Goal: Information Seeking & Learning: Learn about a topic

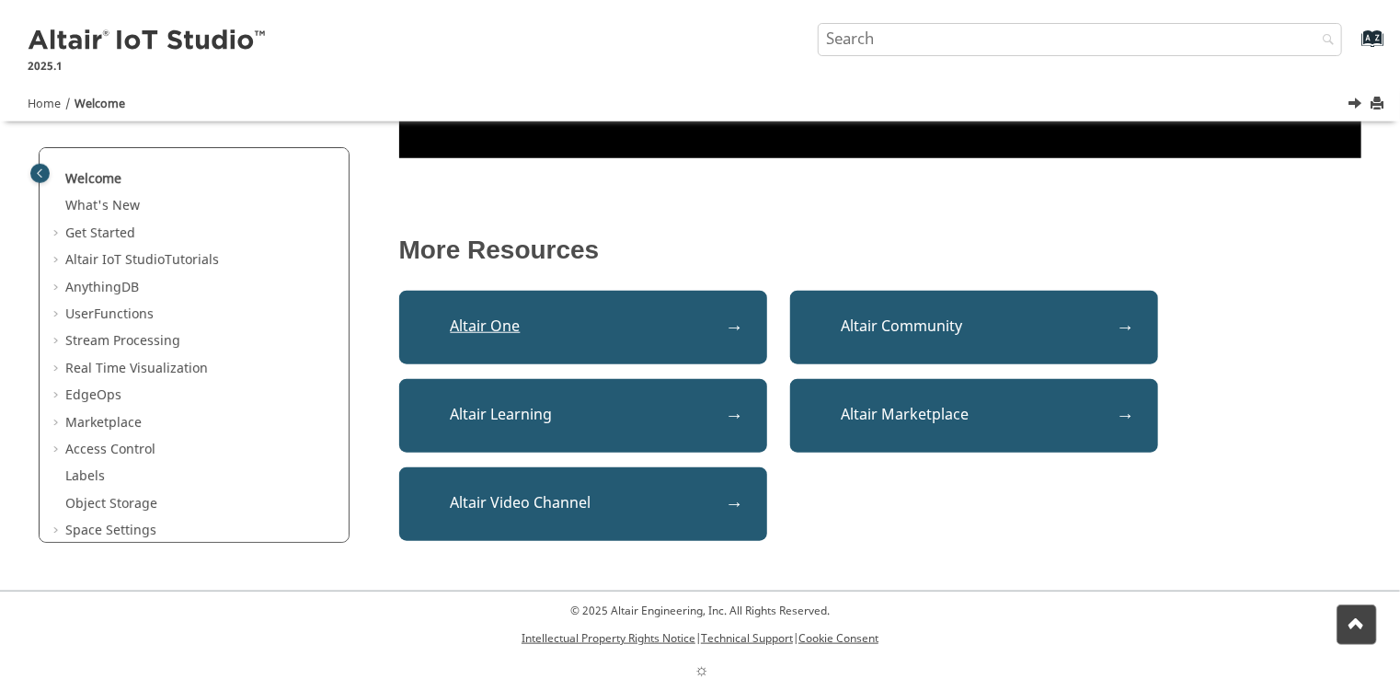
scroll to position [747, 0]
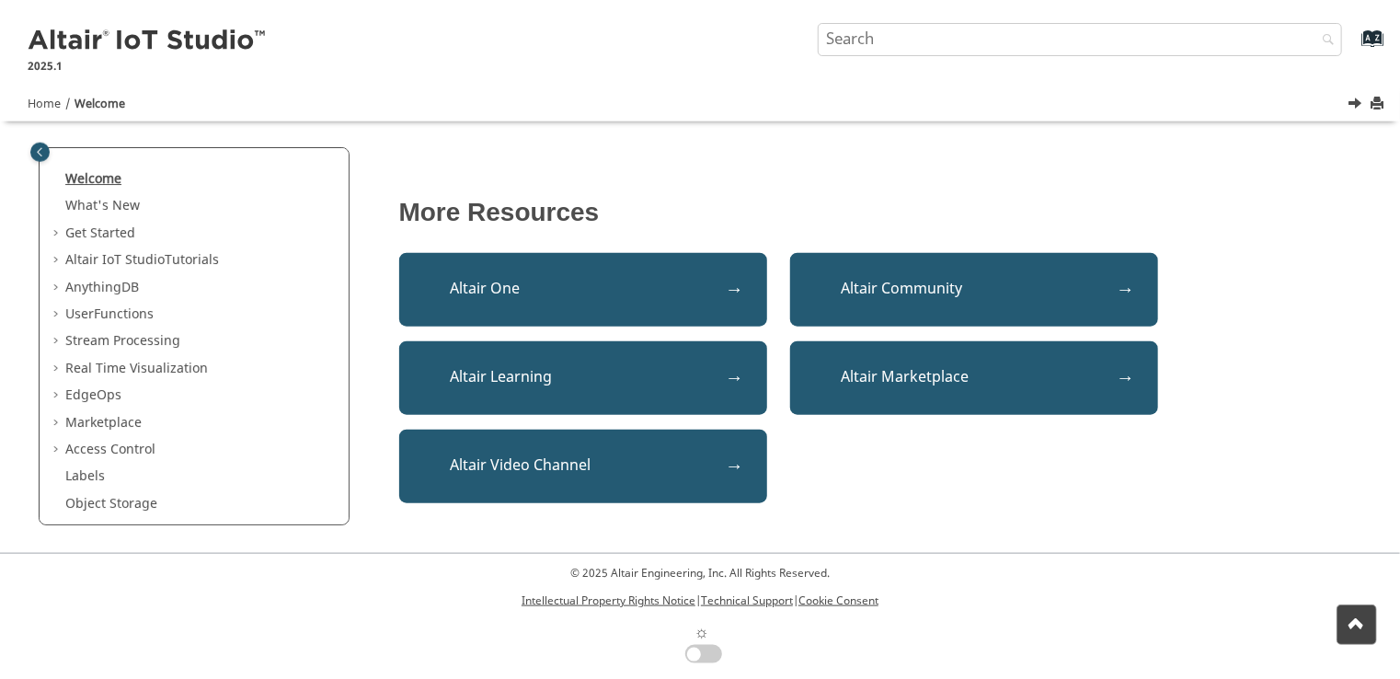
click at [94, 178] on link "Welcome" at bounding box center [93, 178] width 56 height 19
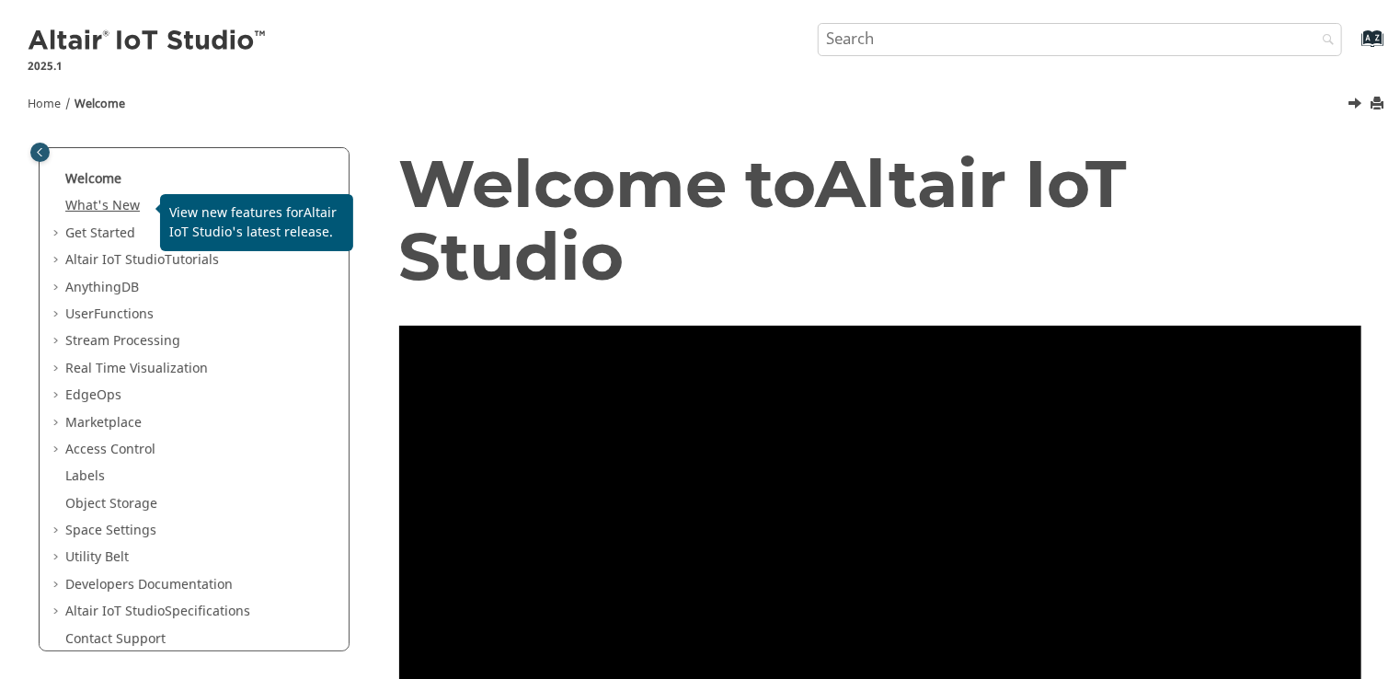
click at [121, 201] on link "What's New" at bounding box center [102, 205] width 75 height 19
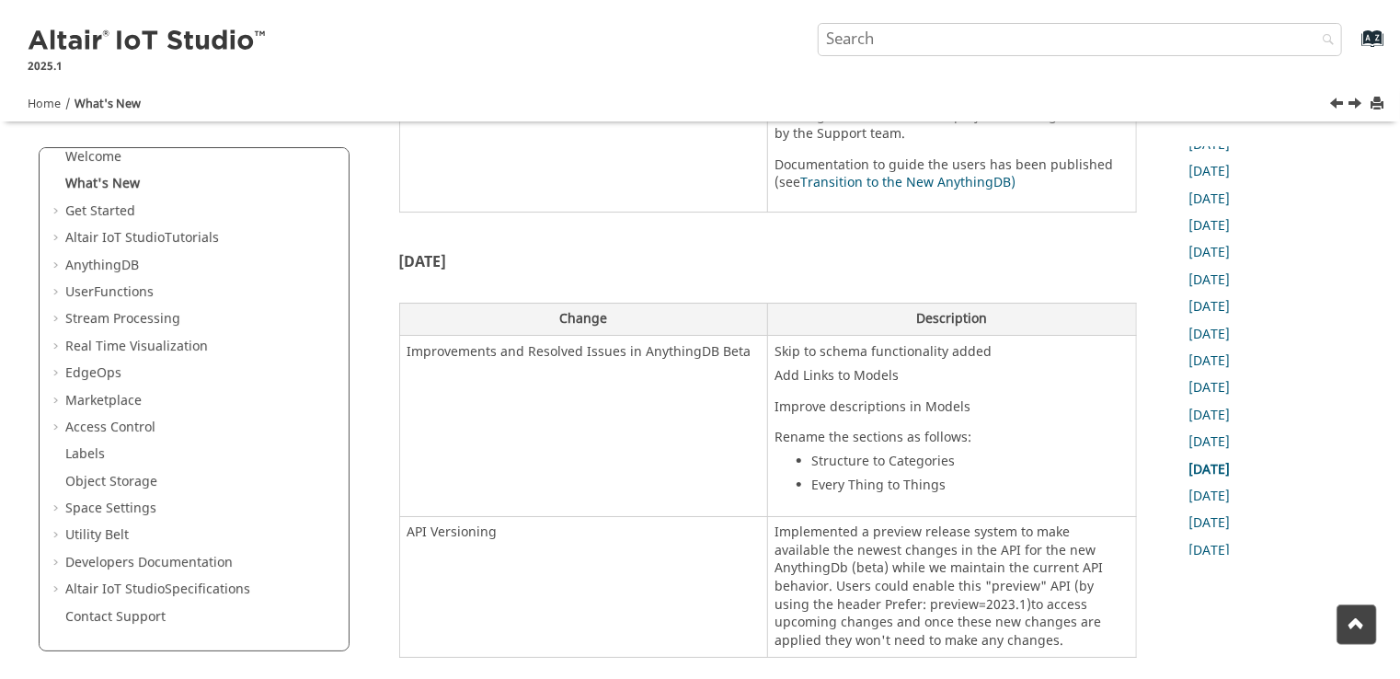
scroll to position [309, 0]
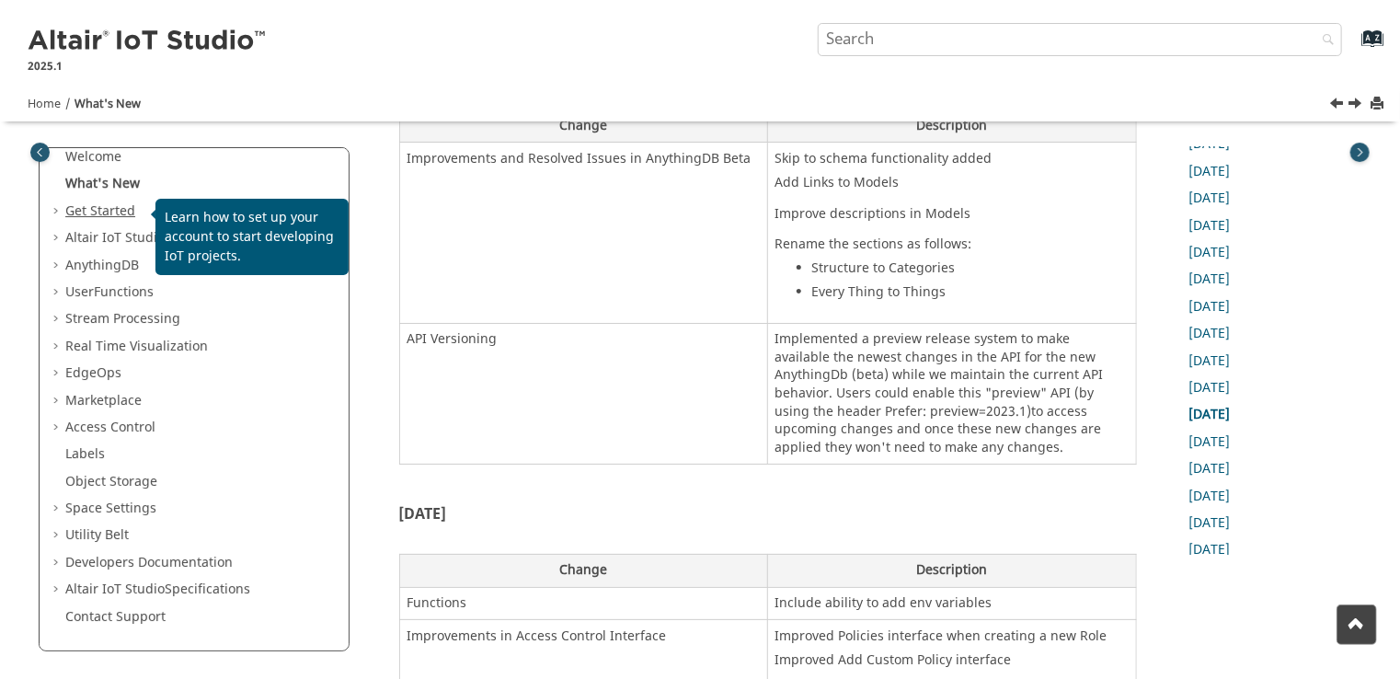
click at [92, 210] on link "Get Started" at bounding box center [100, 210] width 70 height 19
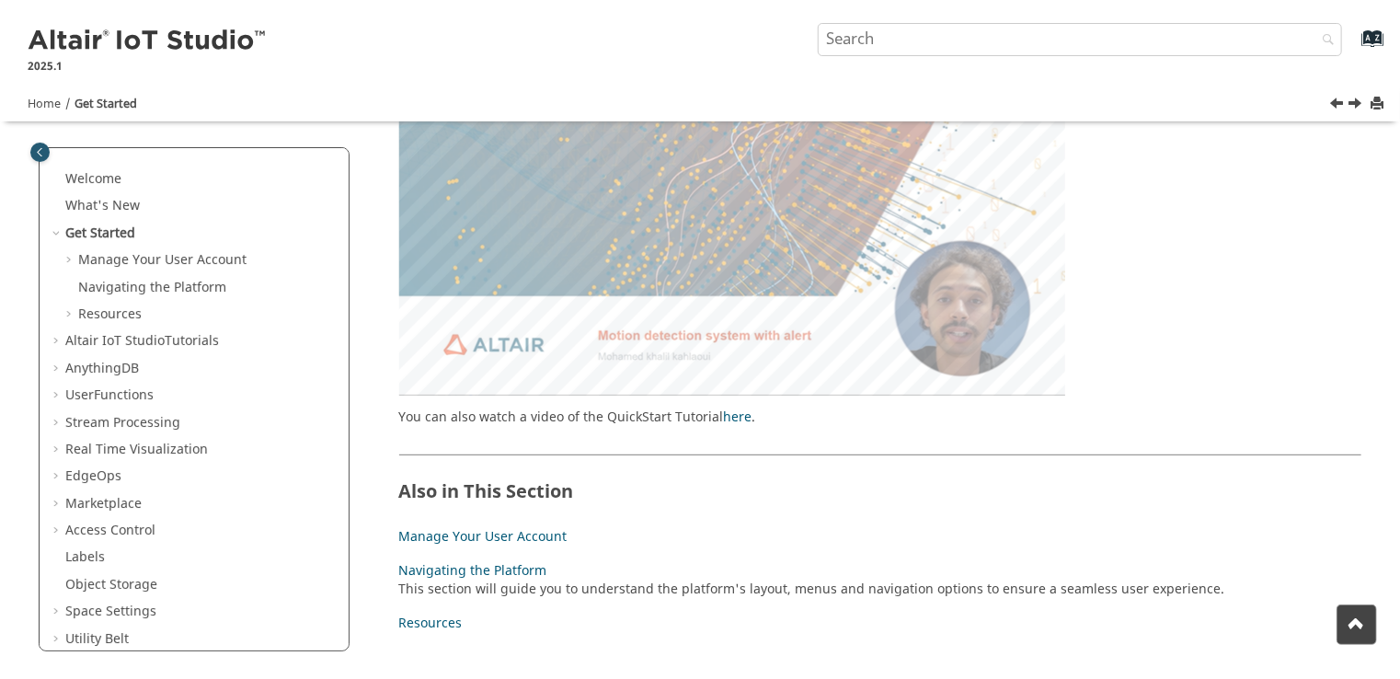
scroll to position [195, 0]
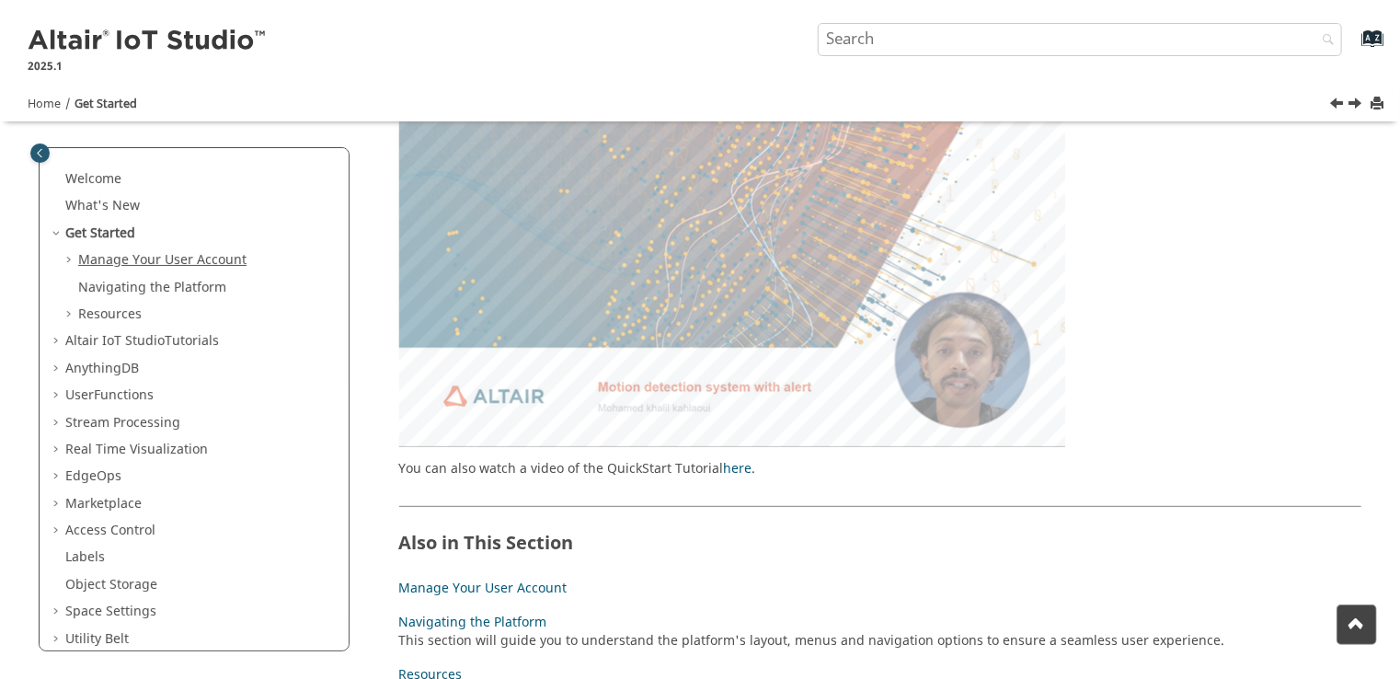
click at [135, 257] on link "Manage Your User Account" at bounding box center [162, 259] width 168 height 19
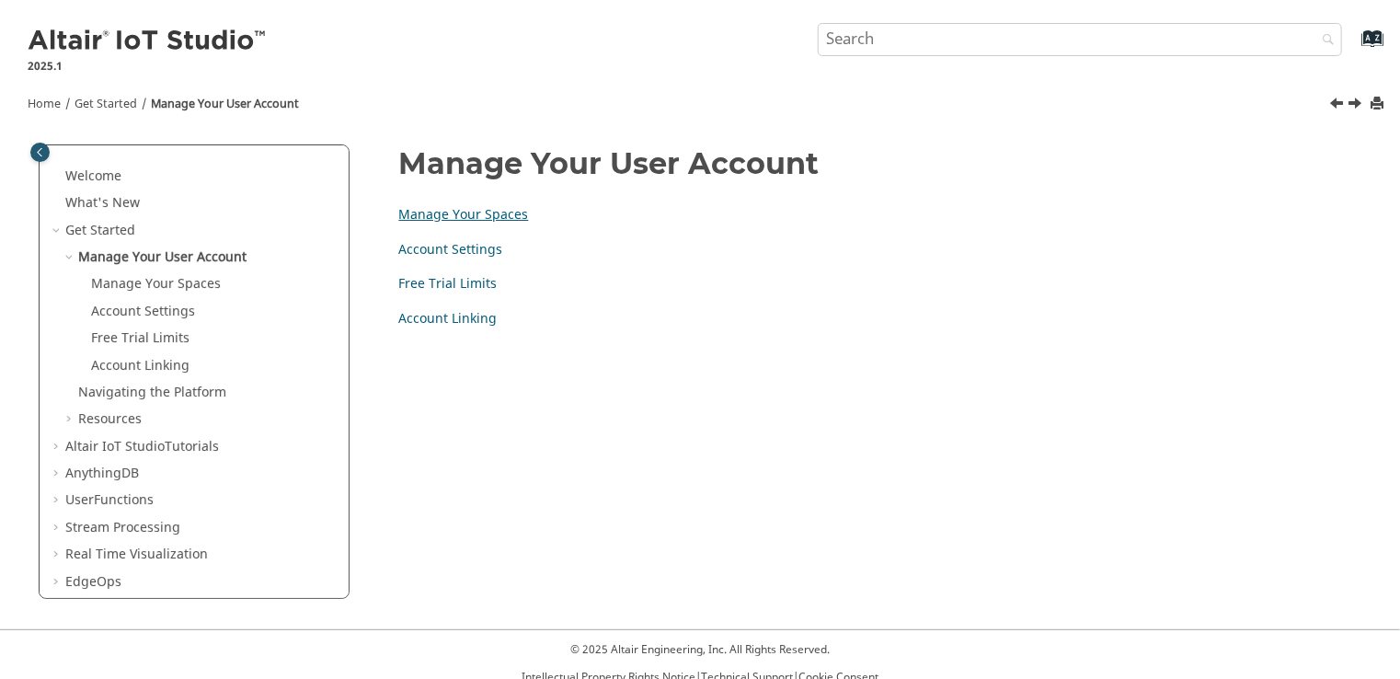
click at [444, 219] on link "Manage Your Spaces" at bounding box center [464, 214] width 130 height 19
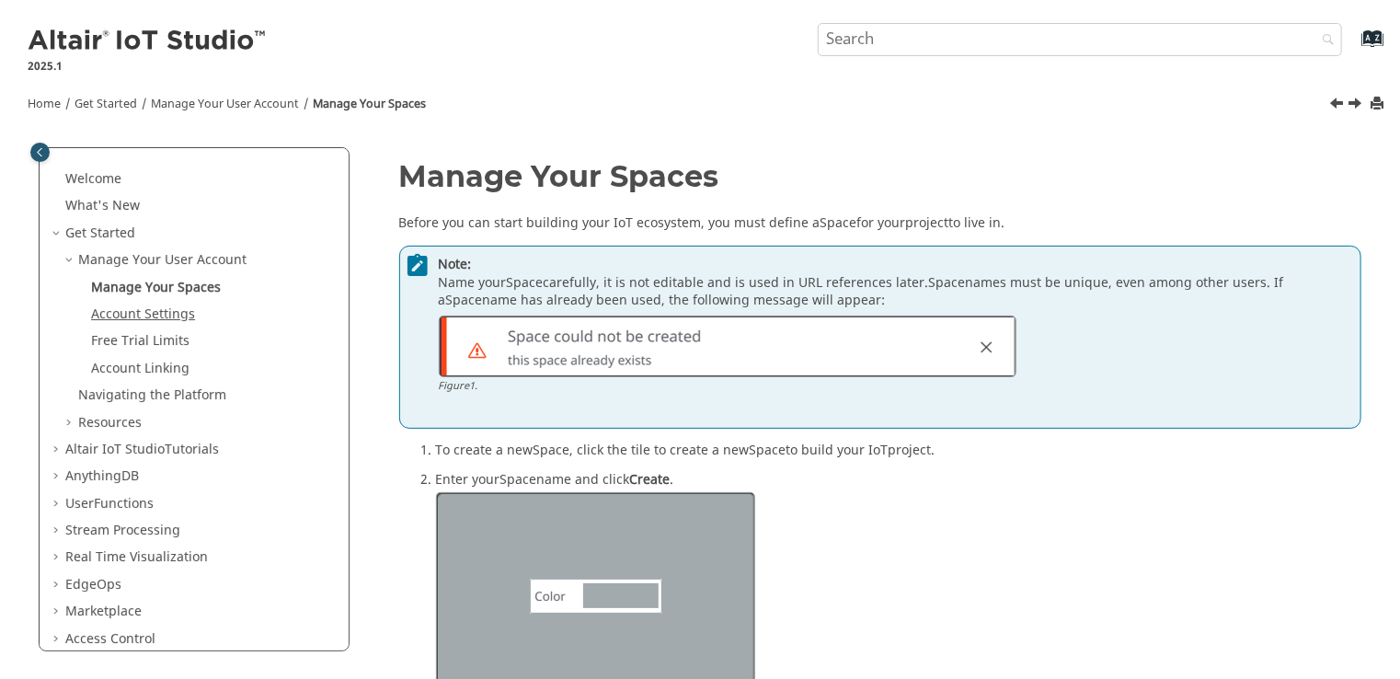
click at [167, 315] on link "Account Settings" at bounding box center [143, 313] width 104 height 19
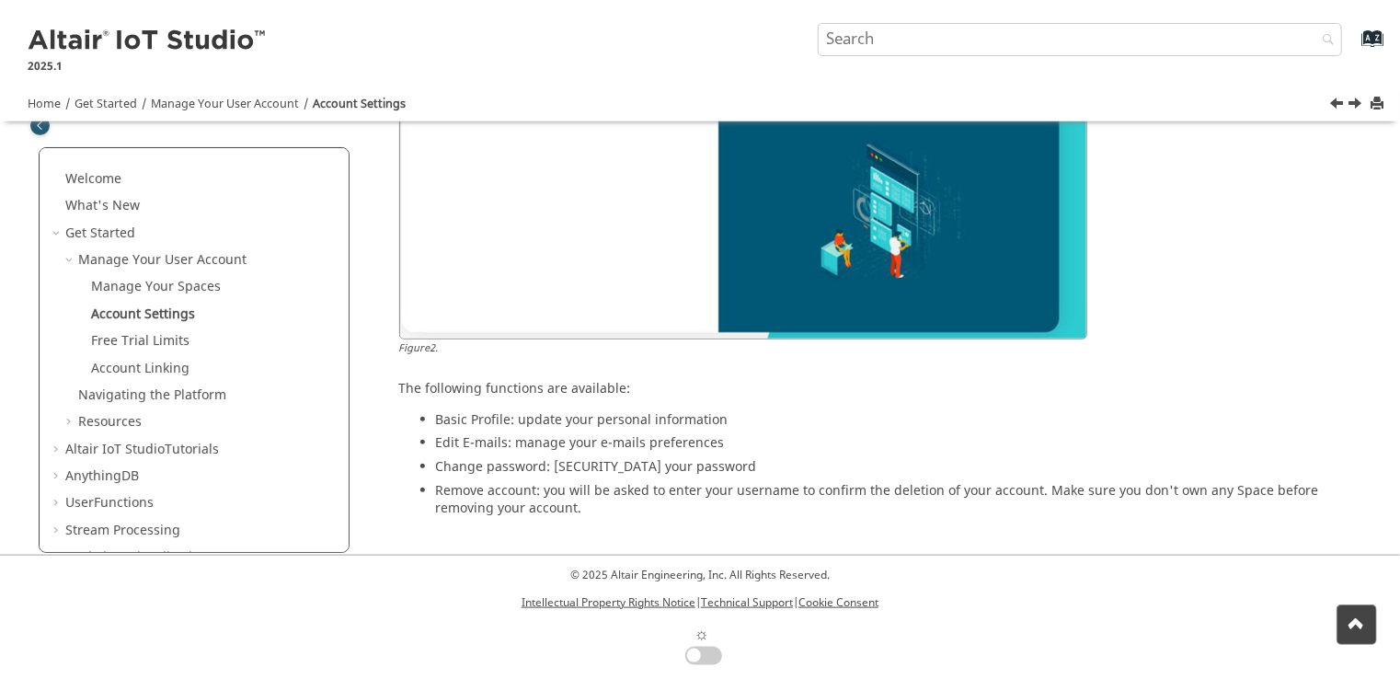
scroll to position [747, 0]
click at [144, 339] on link "Free Trial Limits" at bounding box center [140, 340] width 98 height 19
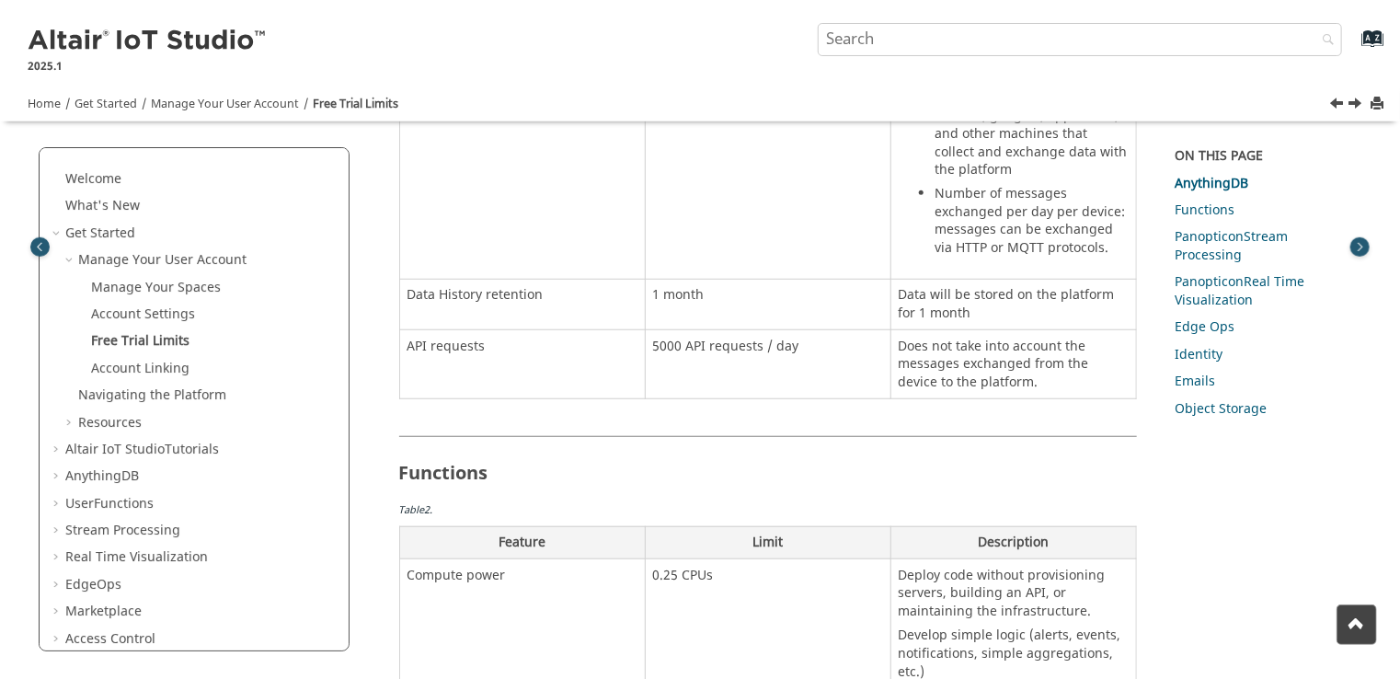
scroll to position [920, 0]
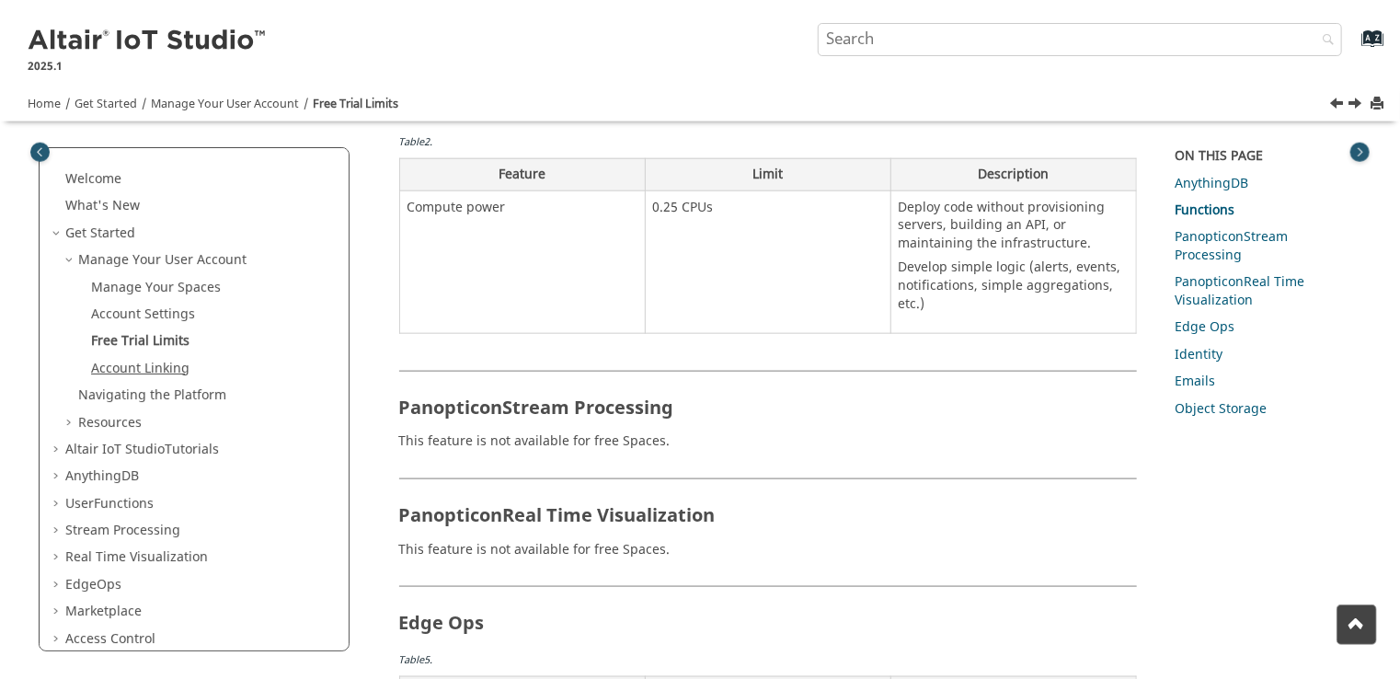
click at [127, 370] on link "Account Linking" at bounding box center [140, 368] width 98 height 19
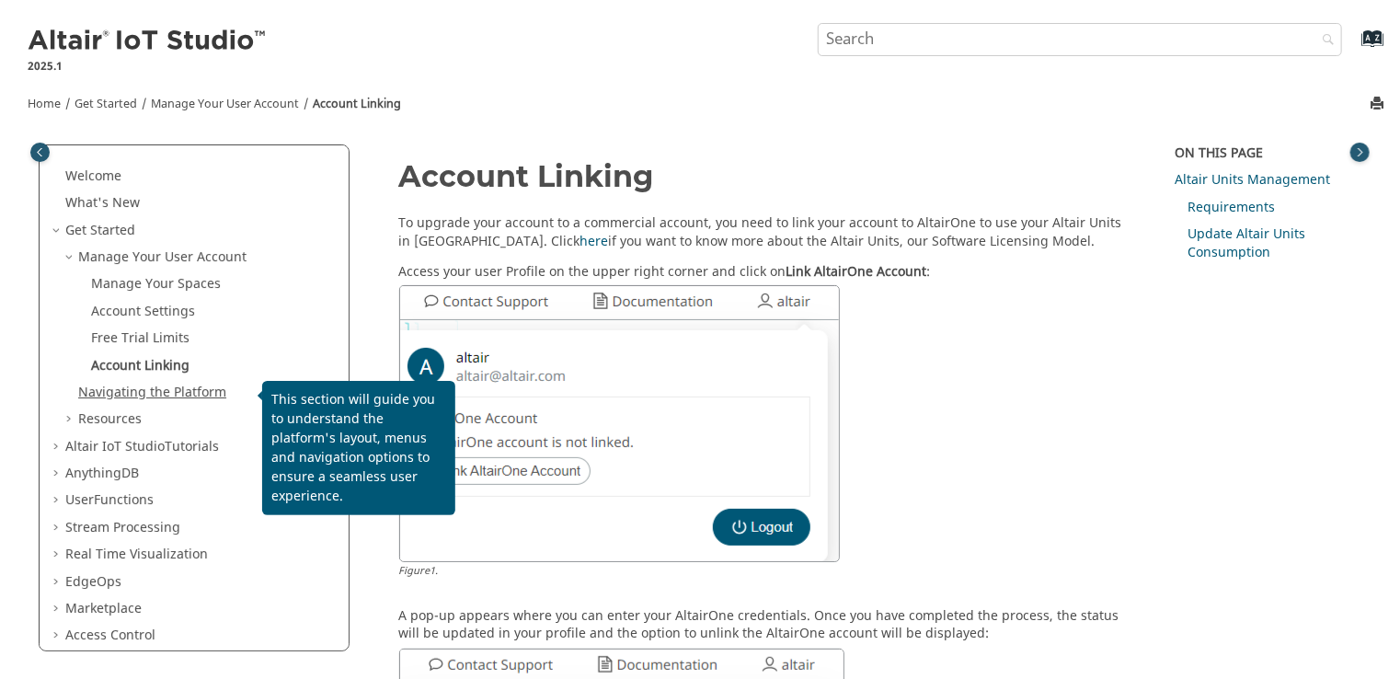
click at [115, 388] on link "Navigating the Platform" at bounding box center [152, 392] width 148 height 19
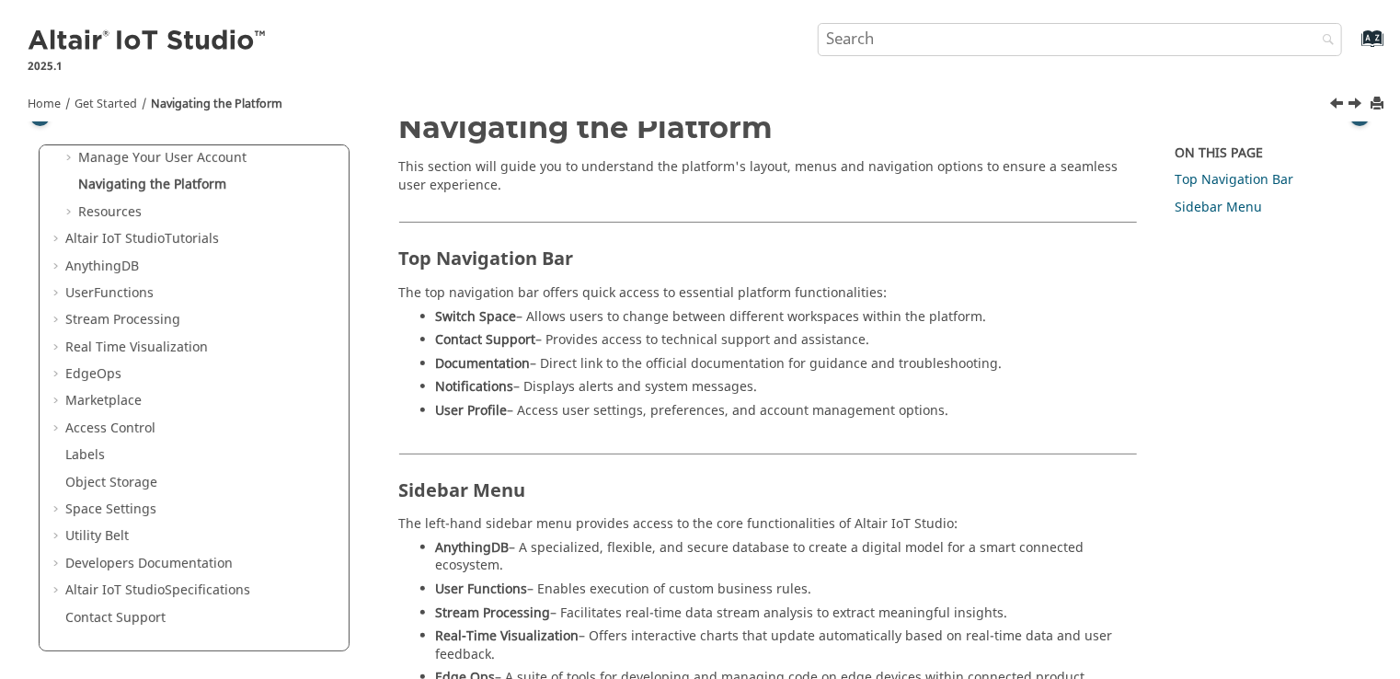
scroll to position [386, 0]
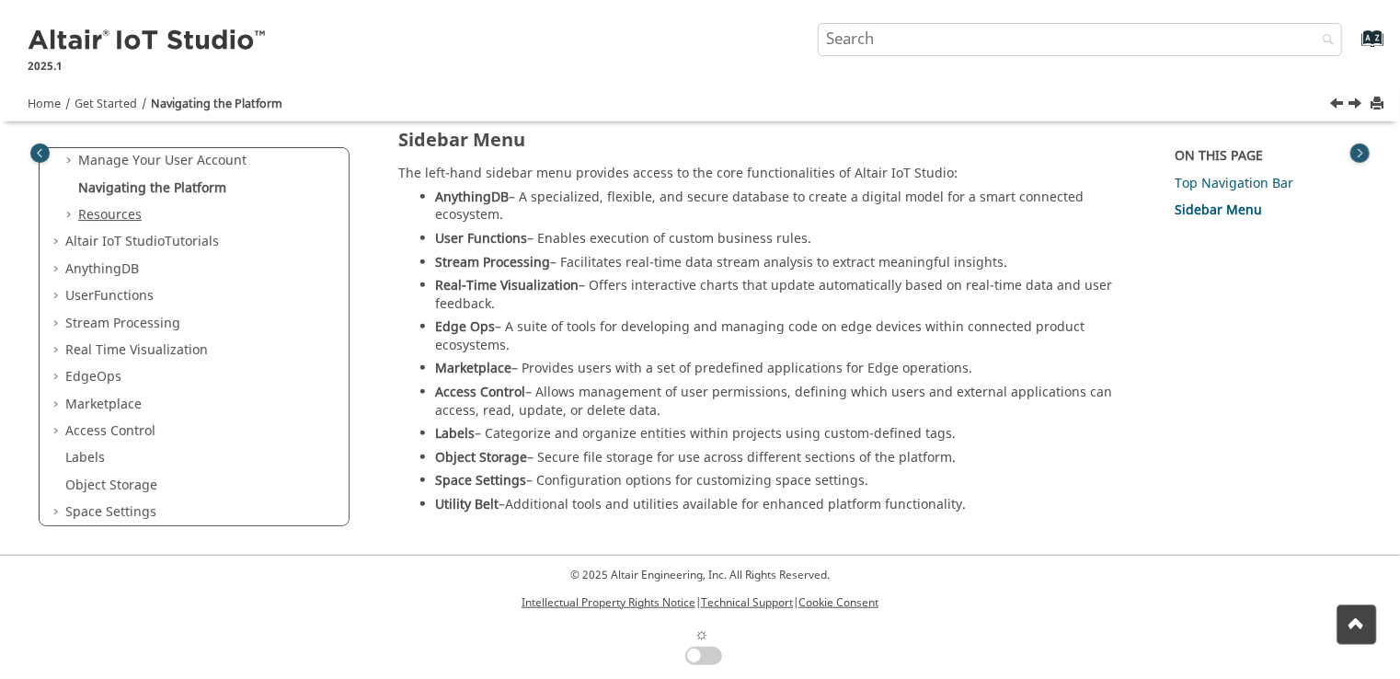
click at [117, 219] on link "Resources" at bounding box center [109, 214] width 63 height 19
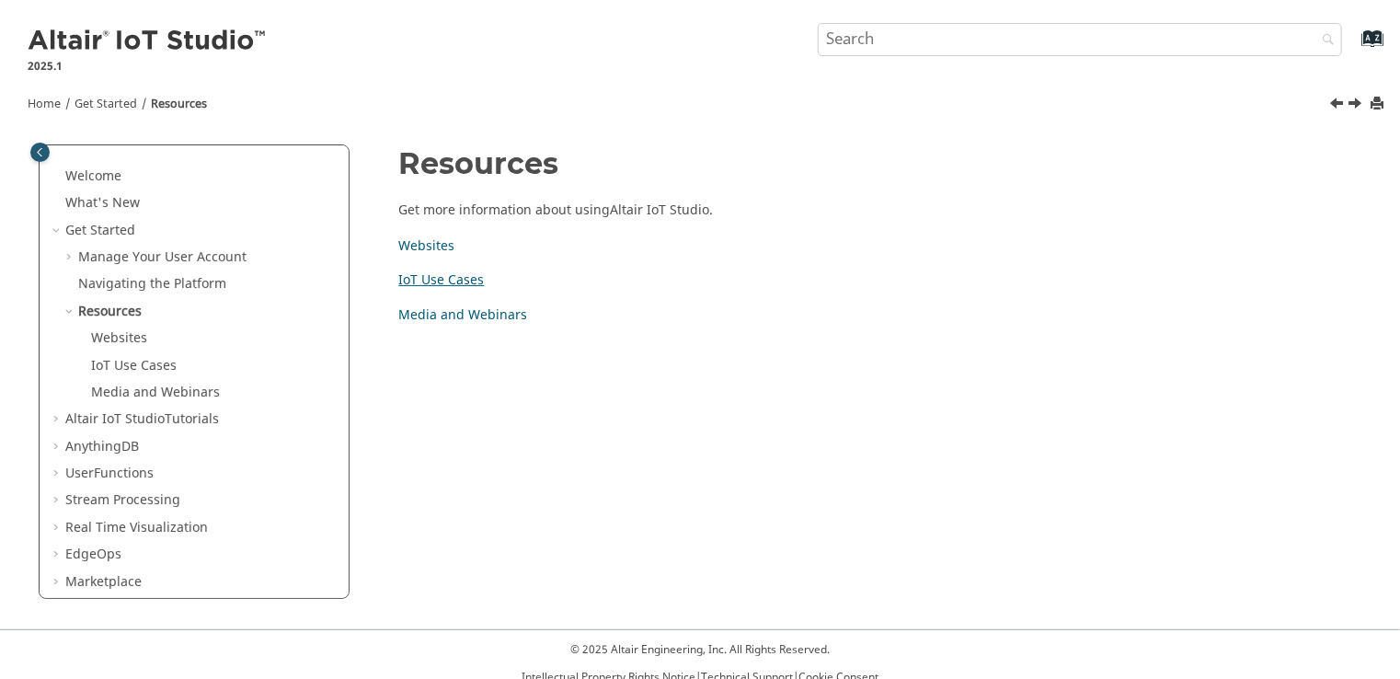
click at [454, 281] on link "IoT Use Cases" at bounding box center [442, 279] width 86 height 19
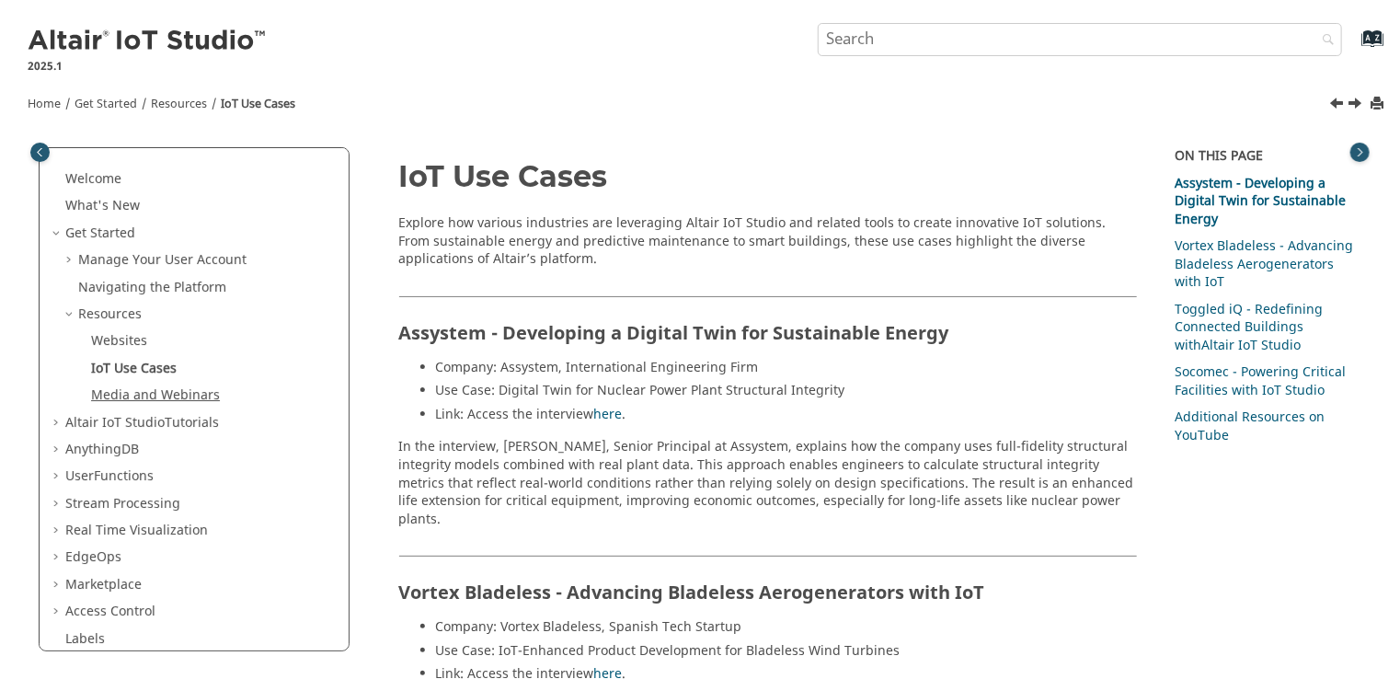
click at [121, 391] on link "Media and Webinars" at bounding box center [155, 394] width 129 height 19
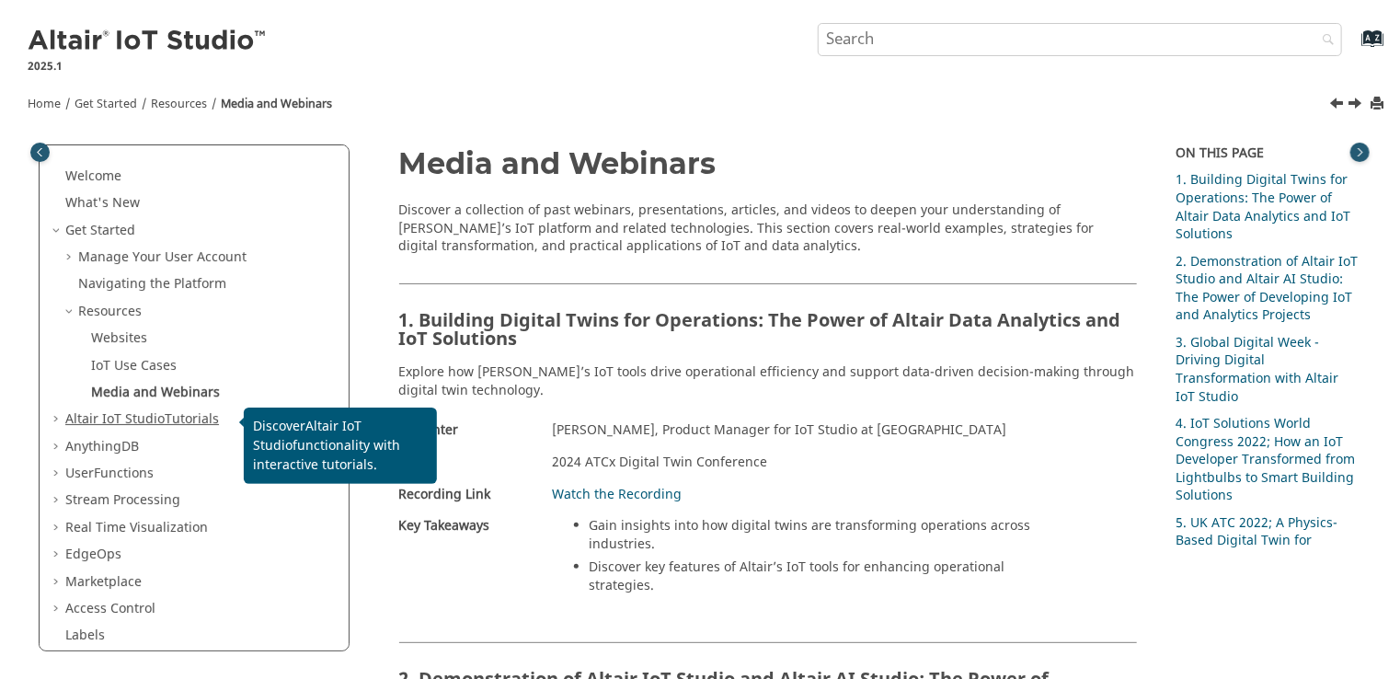
click at [104, 419] on span "Altair IoT Studio" at bounding box center [114, 418] width 99 height 19
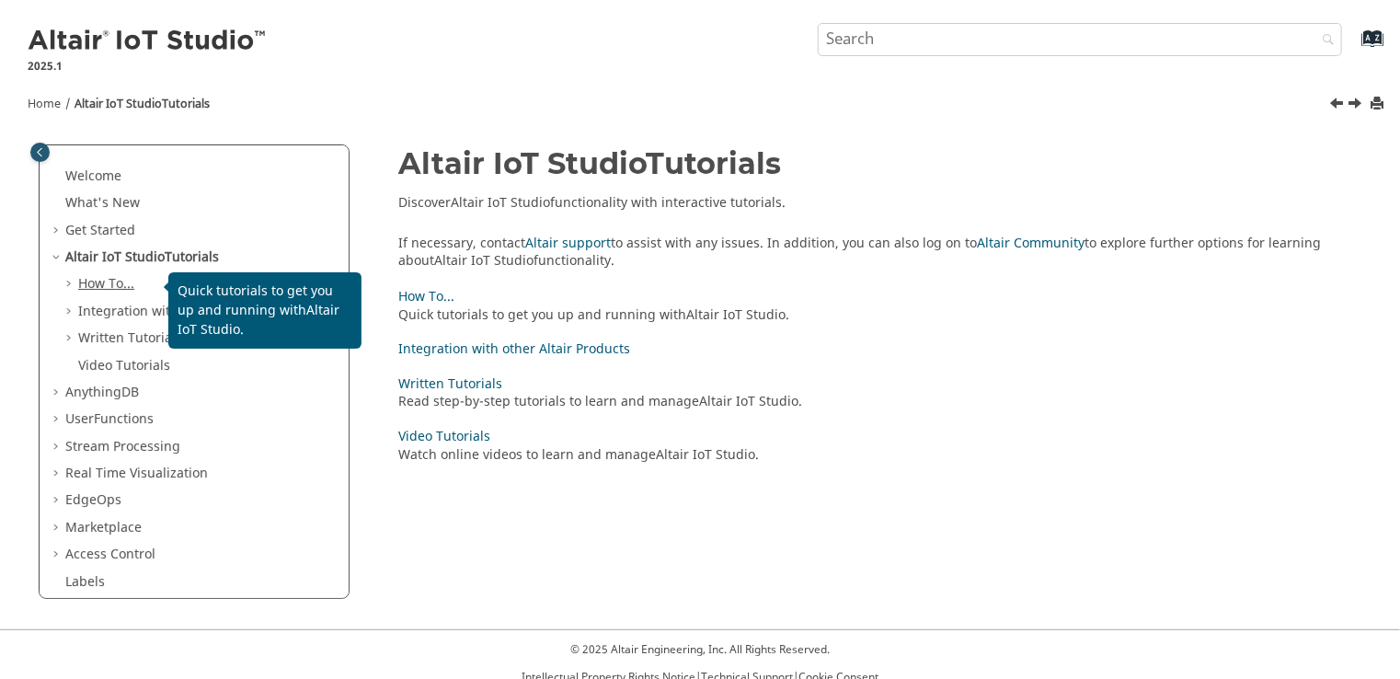
click at [106, 288] on link "How To..." at bounding box center [106, 283] width 56 height 19
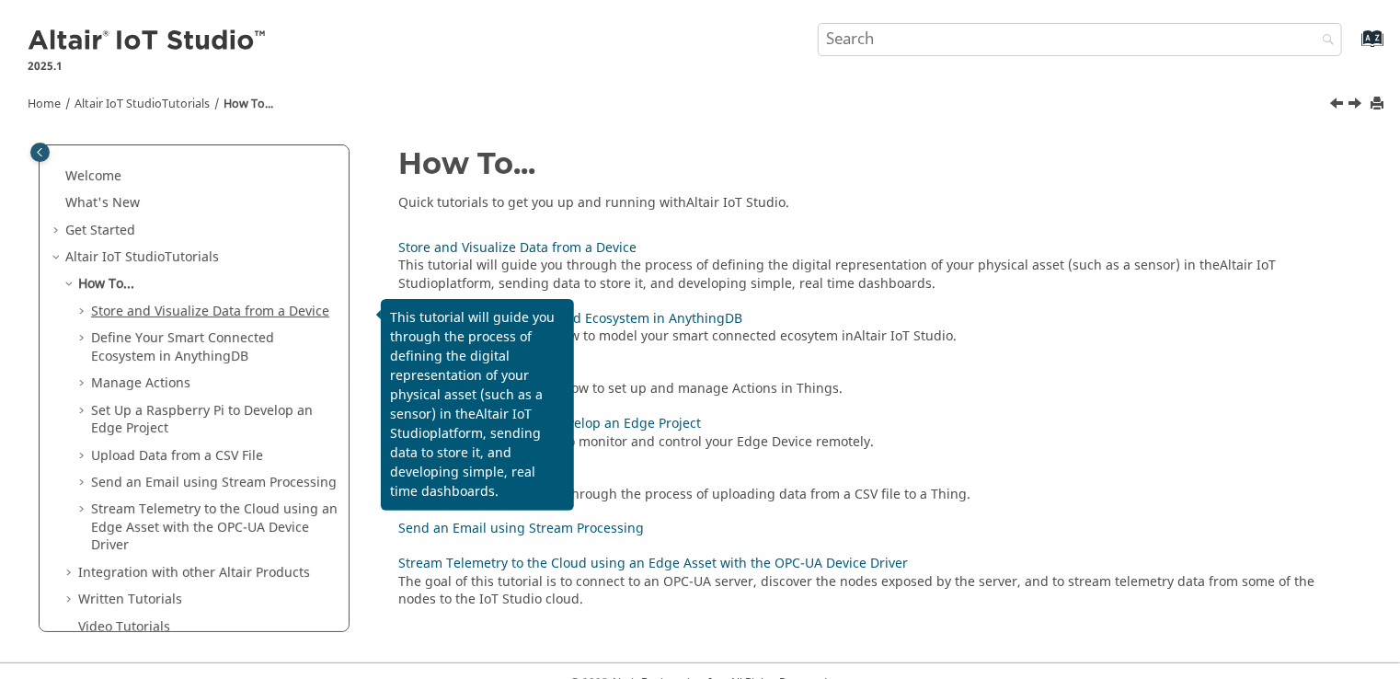
click at [206, 310] on link "Store and Visualize Data from a Device" at bounding box center [210, 311] width 238 height 19
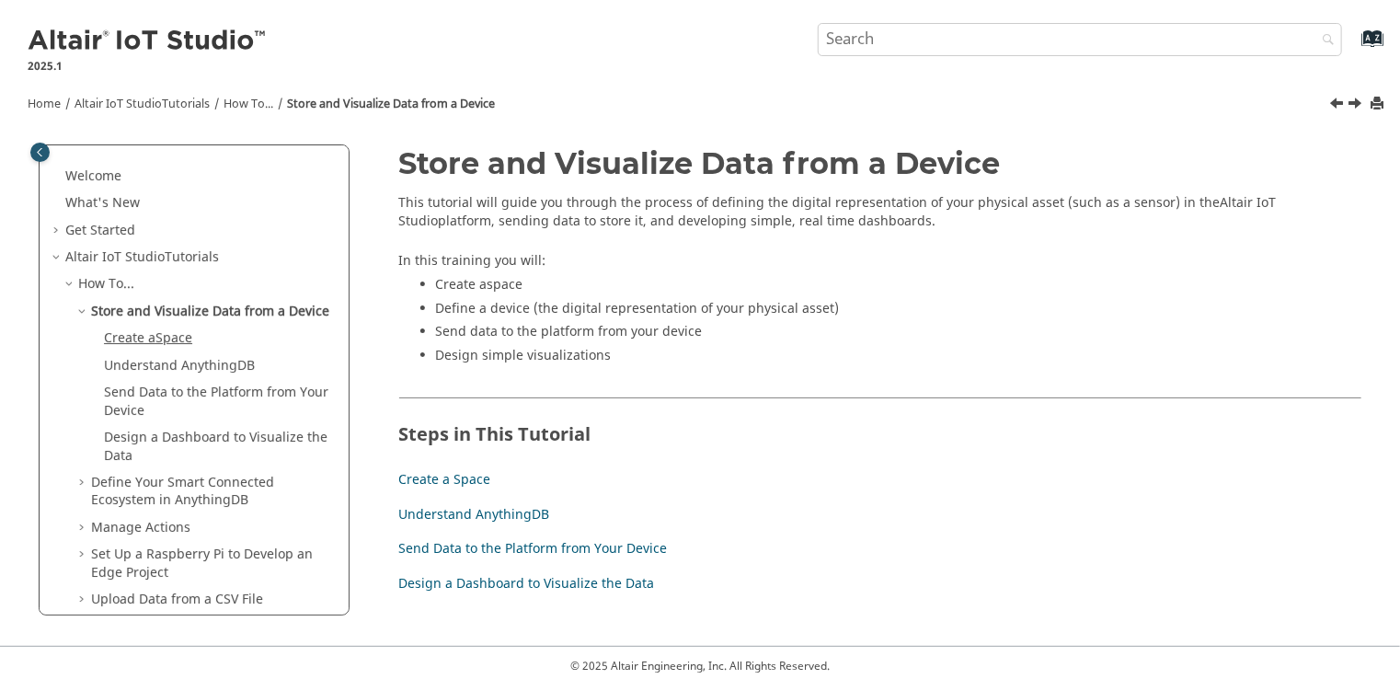
click at [162, 337] on span "Space" at bounding box center [173, 337] width 37 height 19
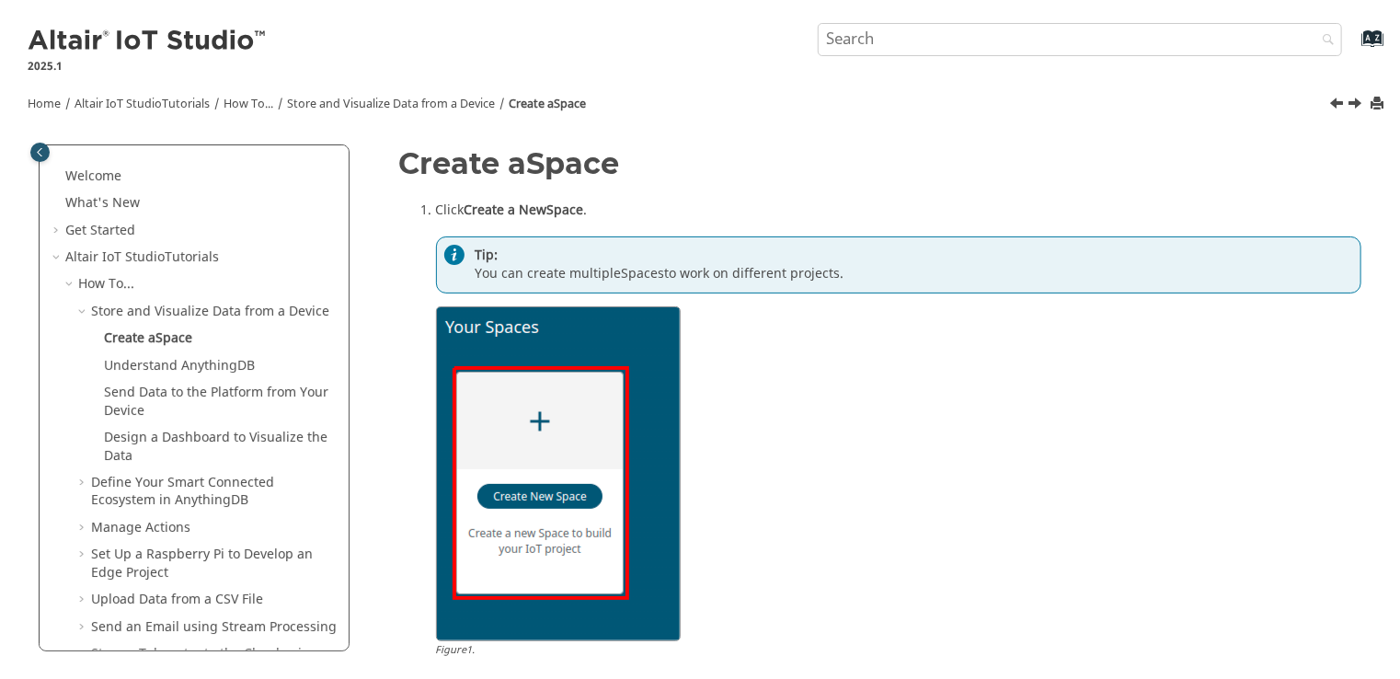
click at [167, 361] on link "Understand AnythingDB" at bounding box center [179, 365] width 151 height 19
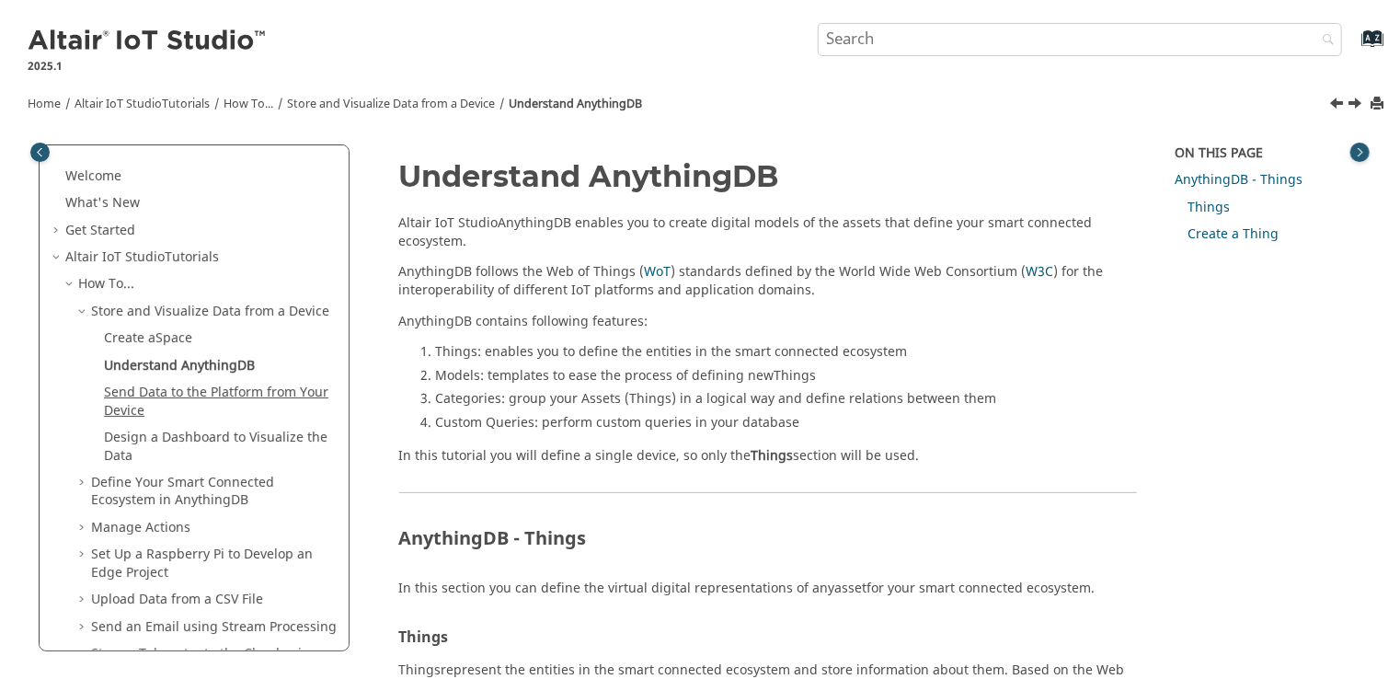
click at [169, 395] on link "Send Data to the Platform from Your Device" at bounding box center [216, 402] width 224 height 38
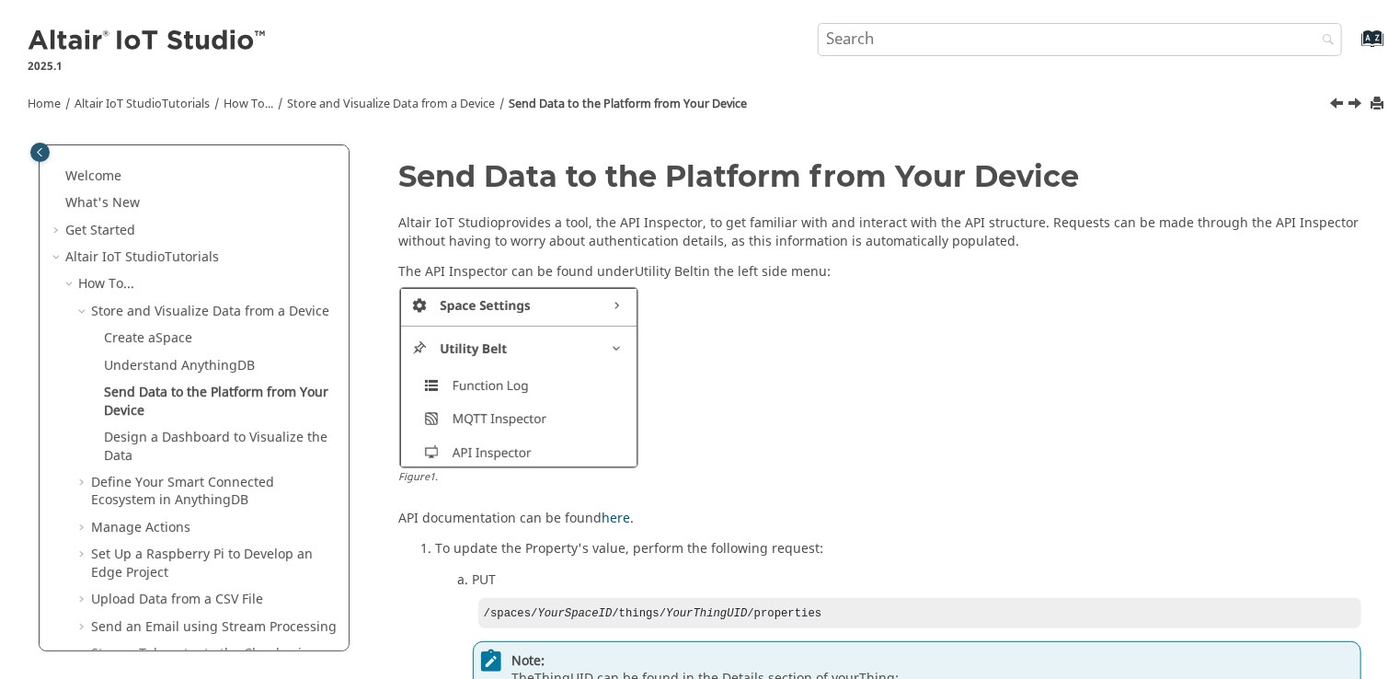
click at [164, 440] on link "Design a Dashboard to Visualize the Data" at bounding box center [216, 447] width 224 height 38
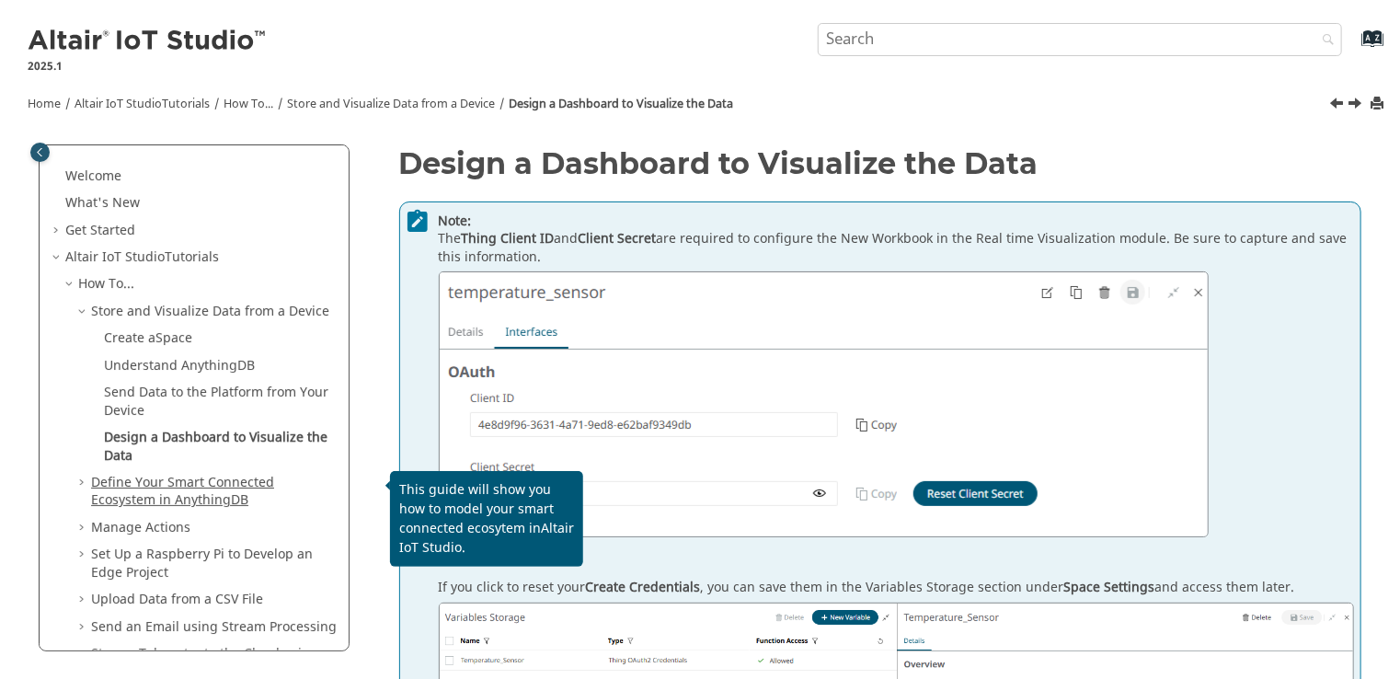
click at [111, 480] on link "Define Your Smart Connected Ecosystem in AnythingDB" at bounding box center [182, 492] width 183 height 38
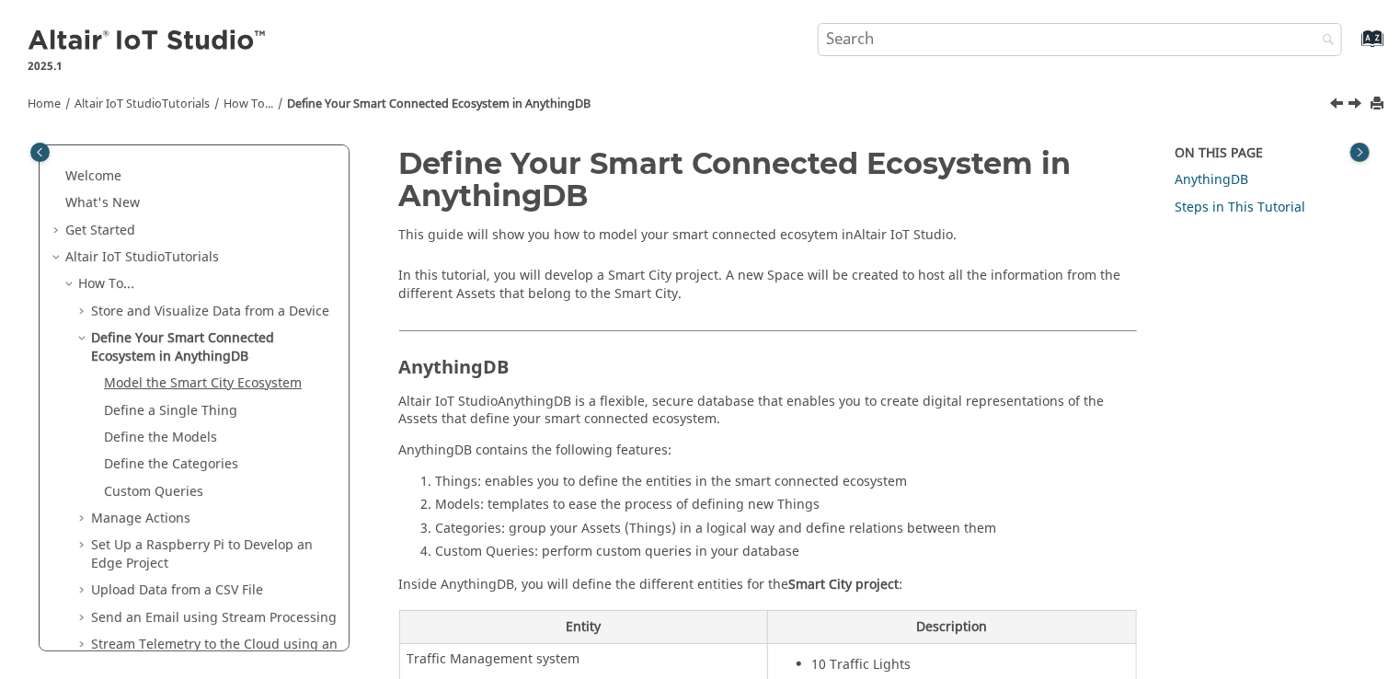
click at [173, 385] on link "Model the Smart City Ecosystem" at bounding box center [203, 382] width 198 height 19
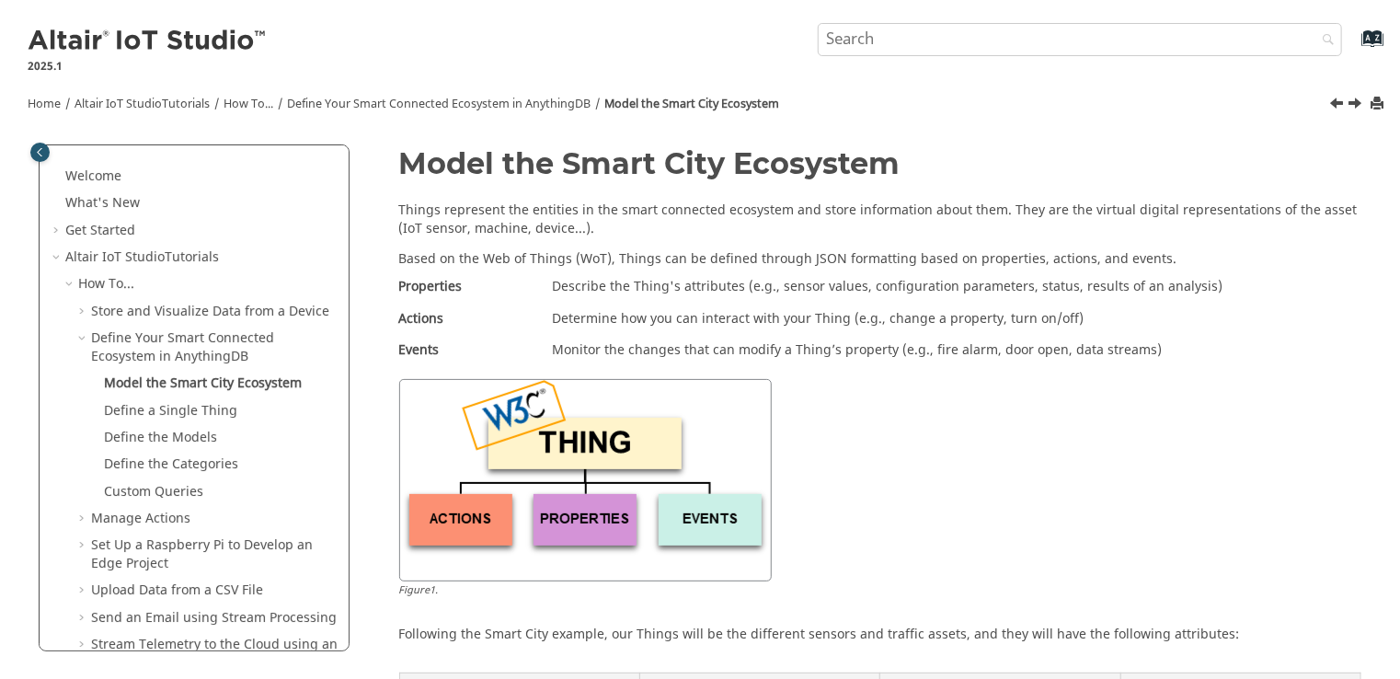
click at [160, 410] on link "Define a Single Thing" at bounding box center [170, 410] width 133 height 19
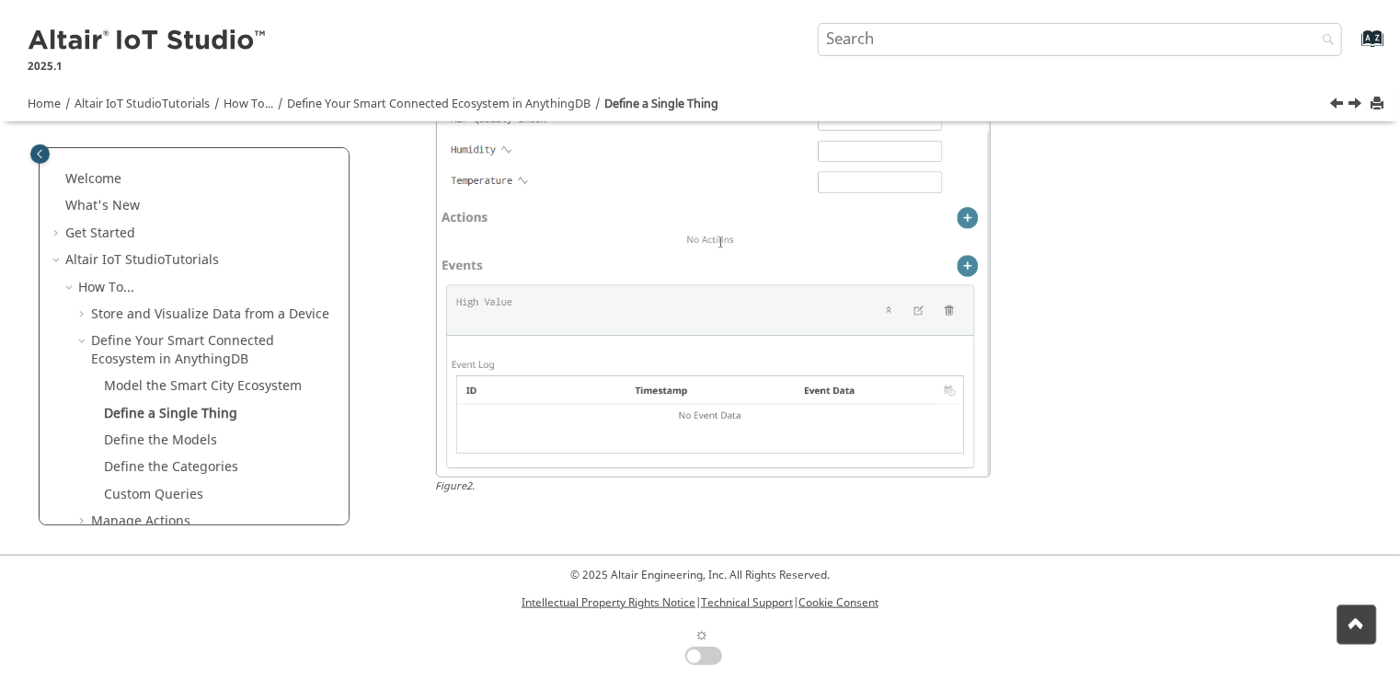
scroll to position [603, 0]
click at [126, 435] on link "Define the Models" at bounding box center [160, 440] width 113 height 19
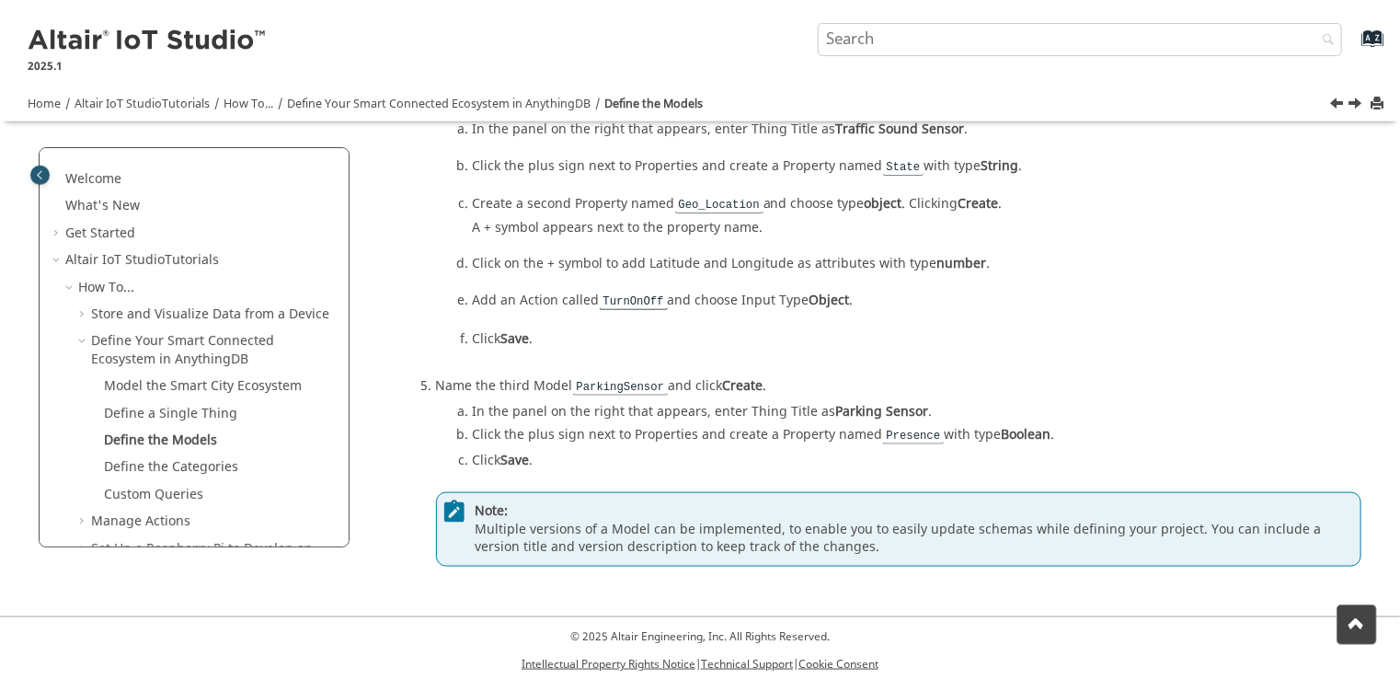
scroll to position [964, 0]
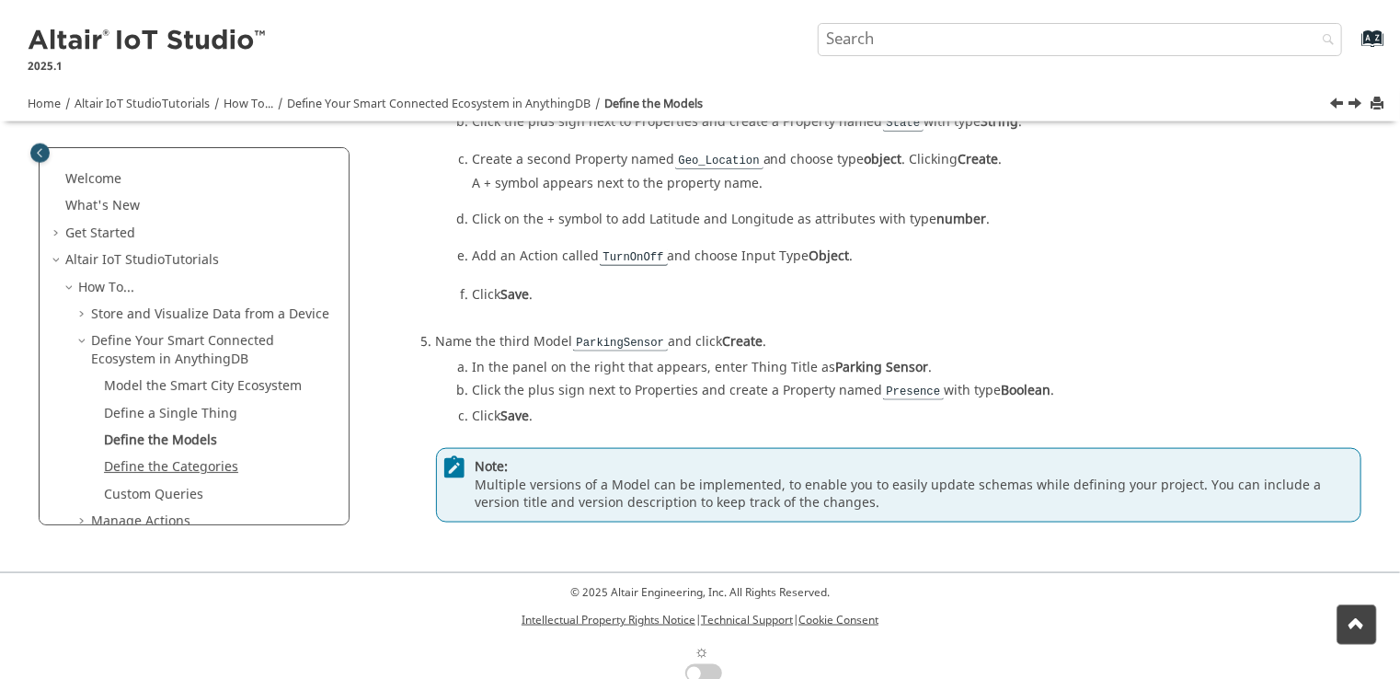
click at [162, 465] on link "Define the Categories" at bounding box center [171, 466] width 134 height 19
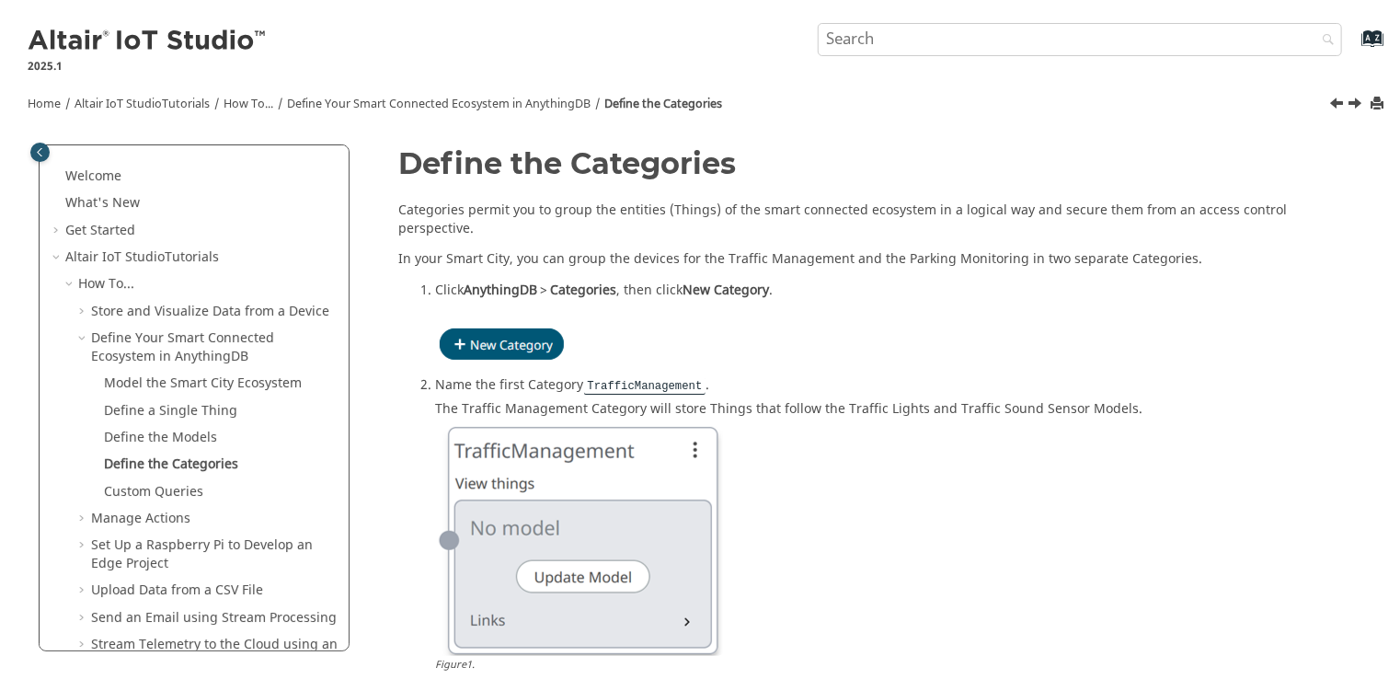
click at [144, 495] on link "Custom Queries" at bounding box center [153, 491] width 99 height 19
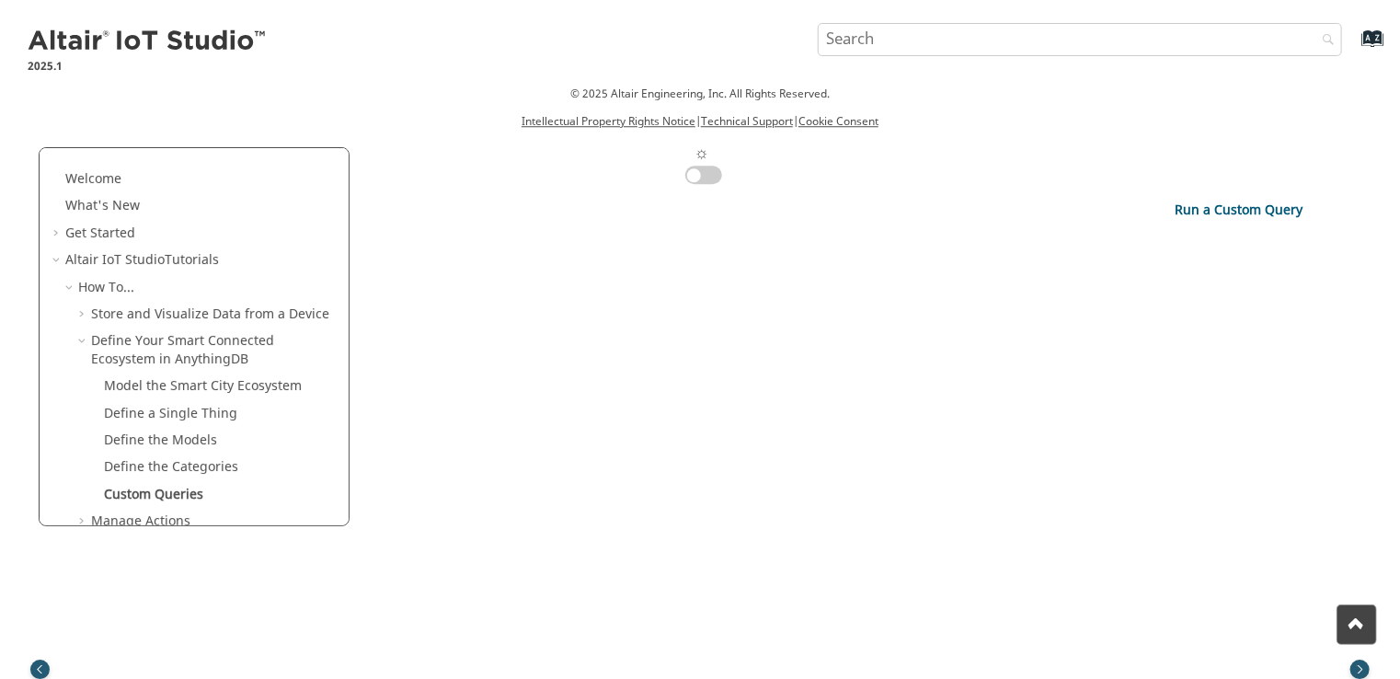
scroll to position [3045, 0]
click at [80, 340] on span "Table of Contents" at bounding box center [83, 341] width 15 height 18
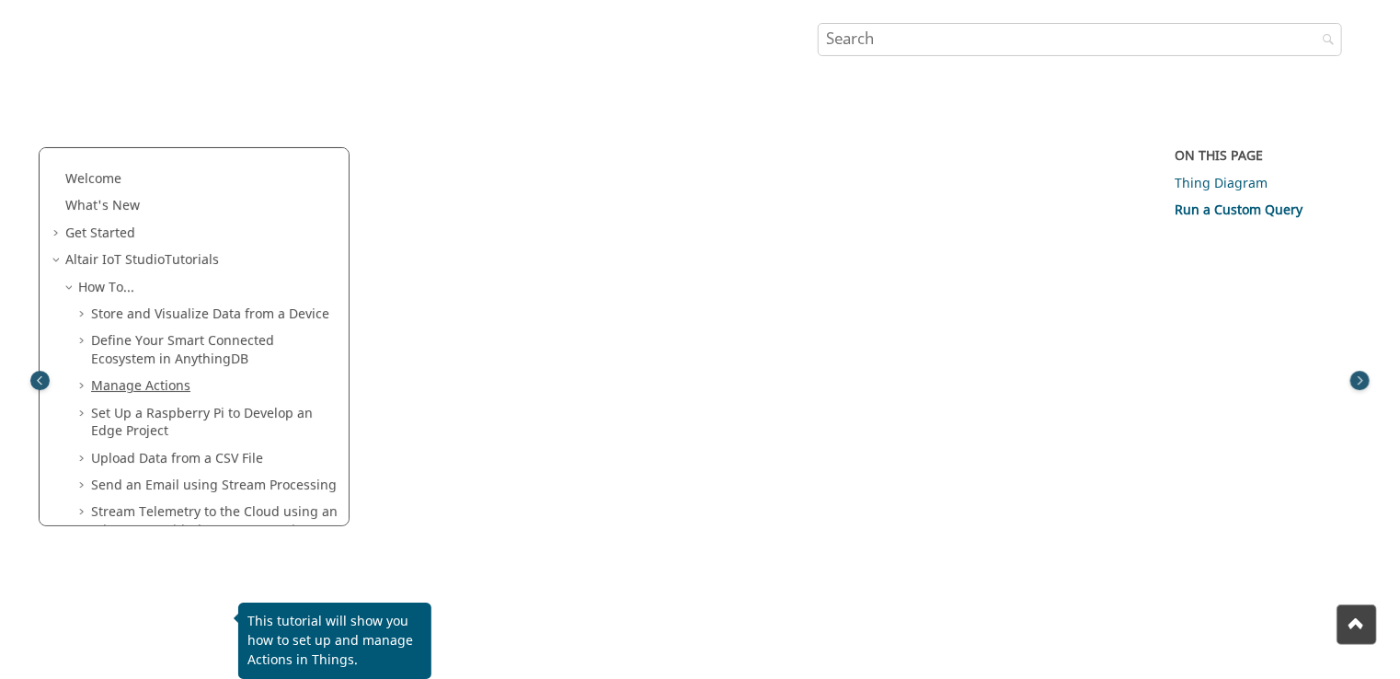
click at [137, 382] on link "Manage Actions" at bounding box center [140, 385] width 99 height 19
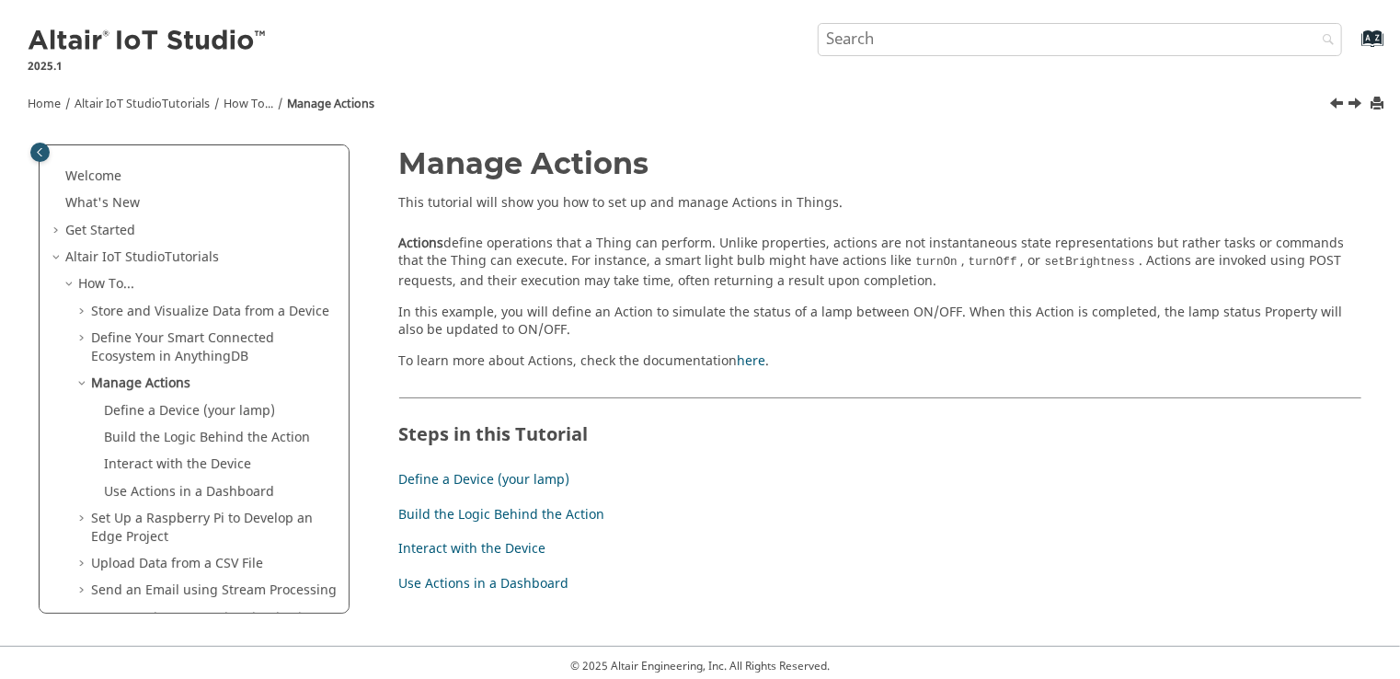
scroll to position [184, 0]
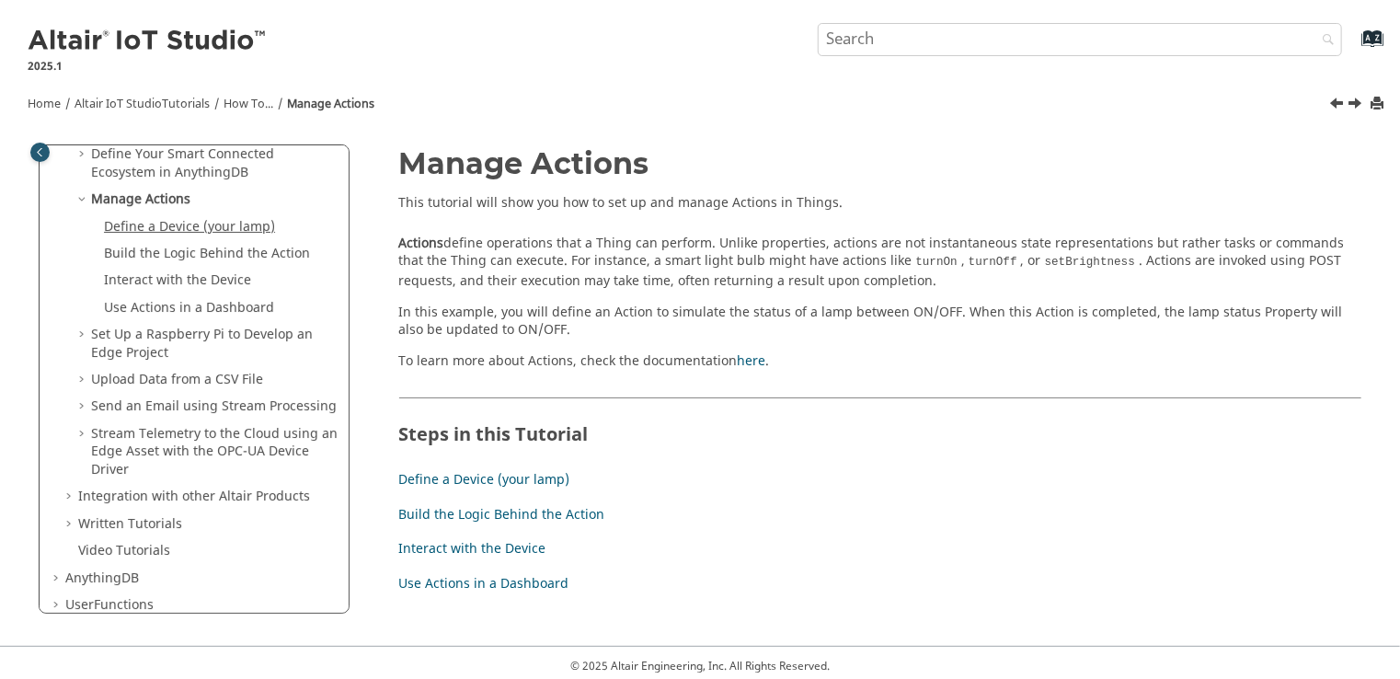
click at [190, 225] on link "Define a Device (your lamp)" at bounding box center [189, 226] width 171 height 19
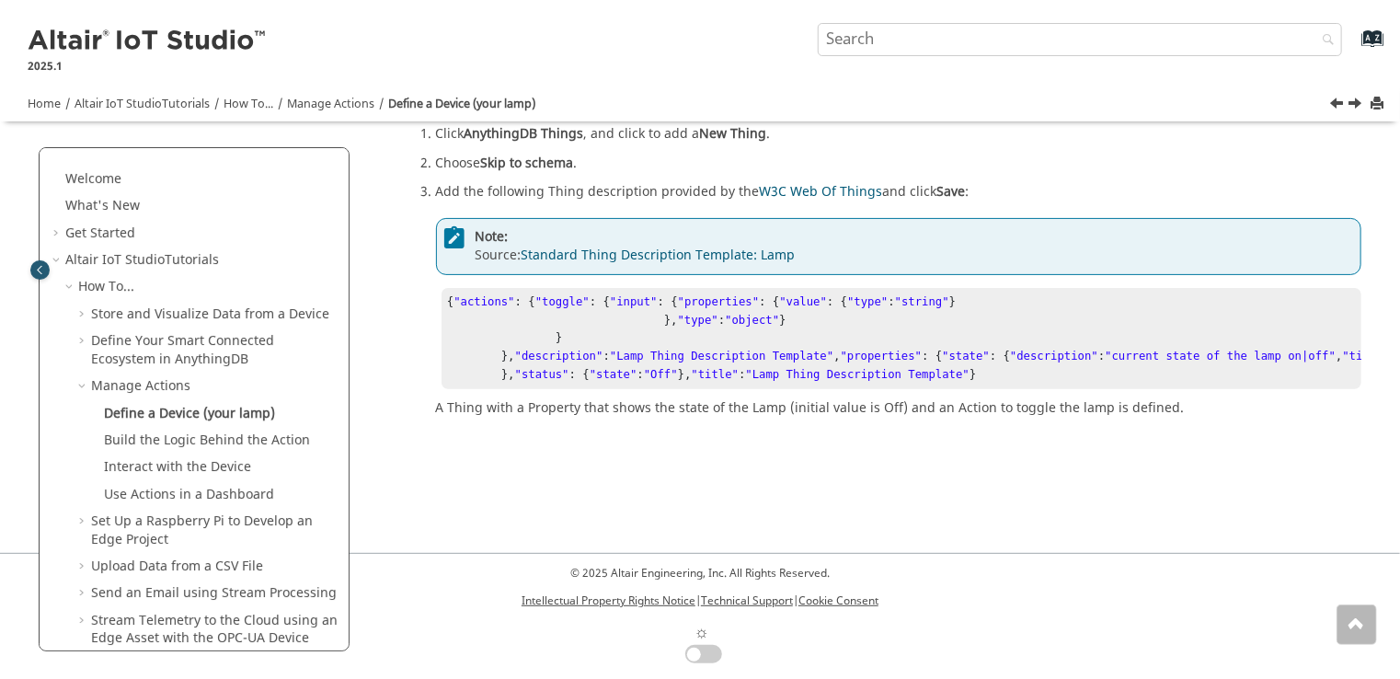
scroll to position [354, 0]
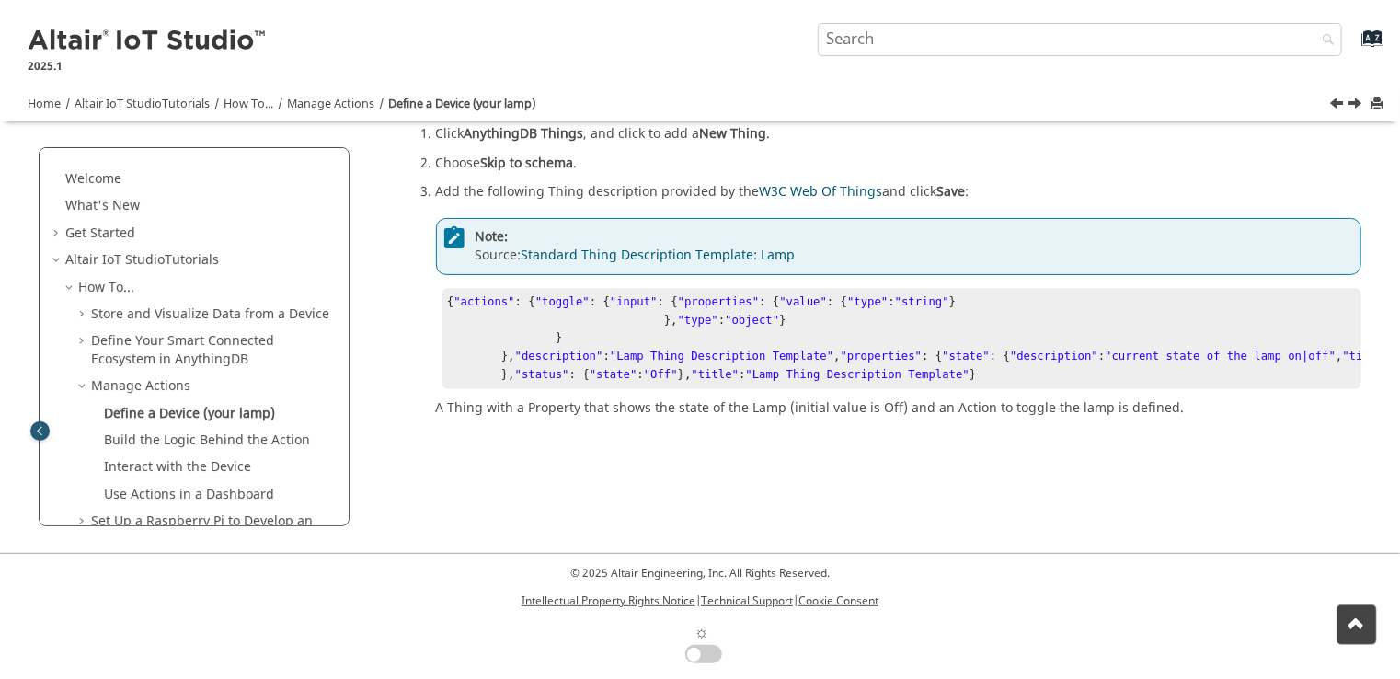
click at [82, 385] on span "Table of Contents" at bounding box center [83, 386] width 15 height 18
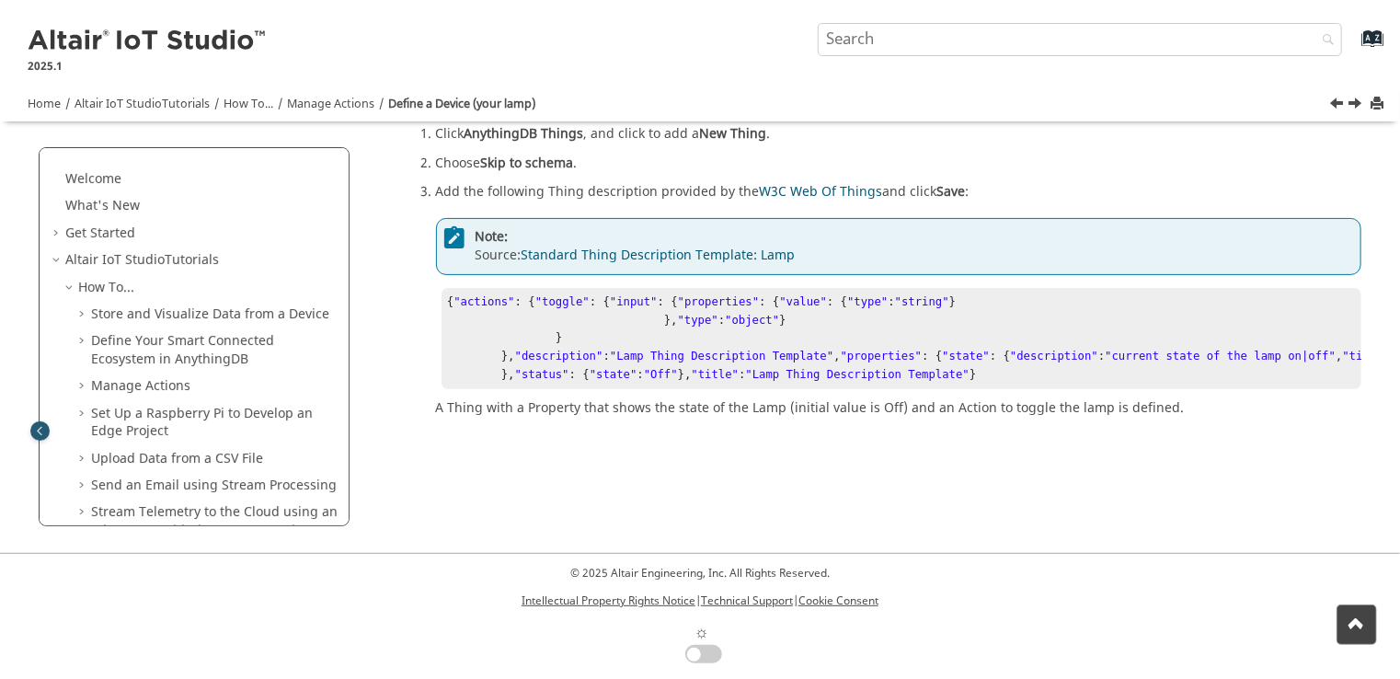
click at [67, 286] on span "Table of Contents" at bounding box center [70, 288] width 15 height 18
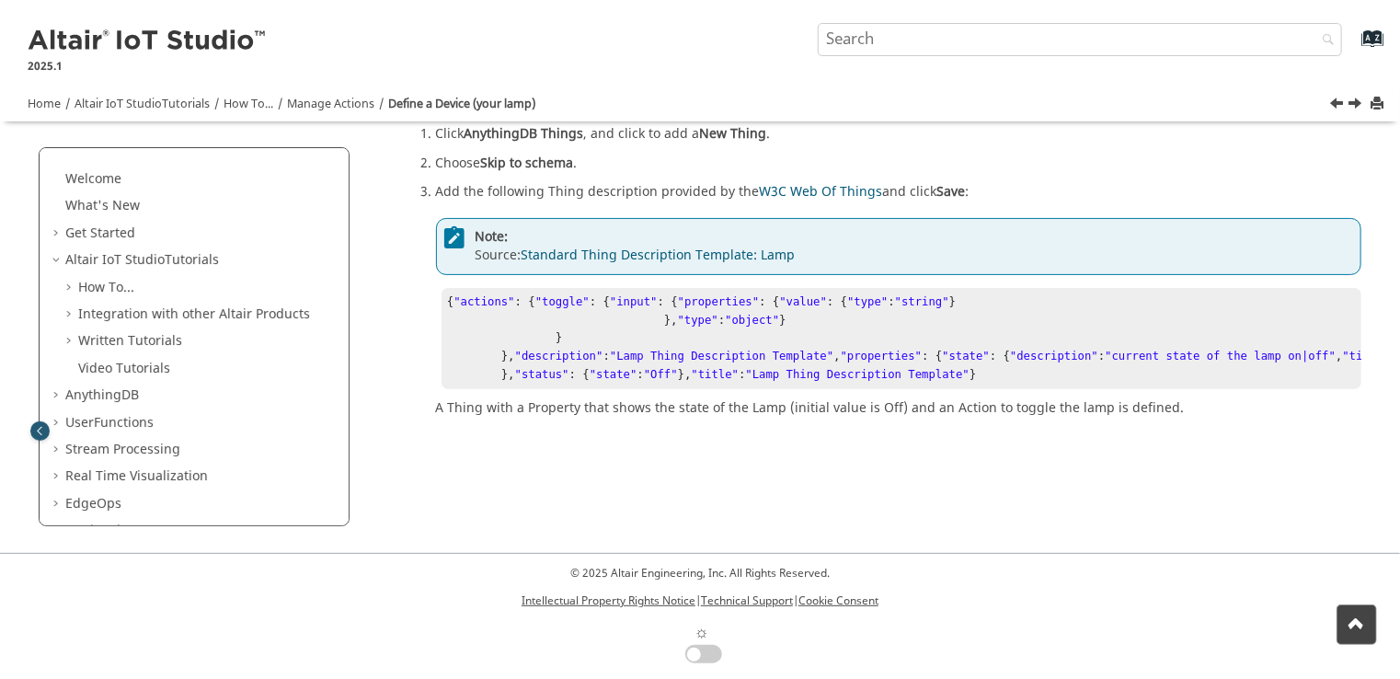
click at [52, 263] on span "Table of Contents" at bounding box center [58, 260] width 15 height 18
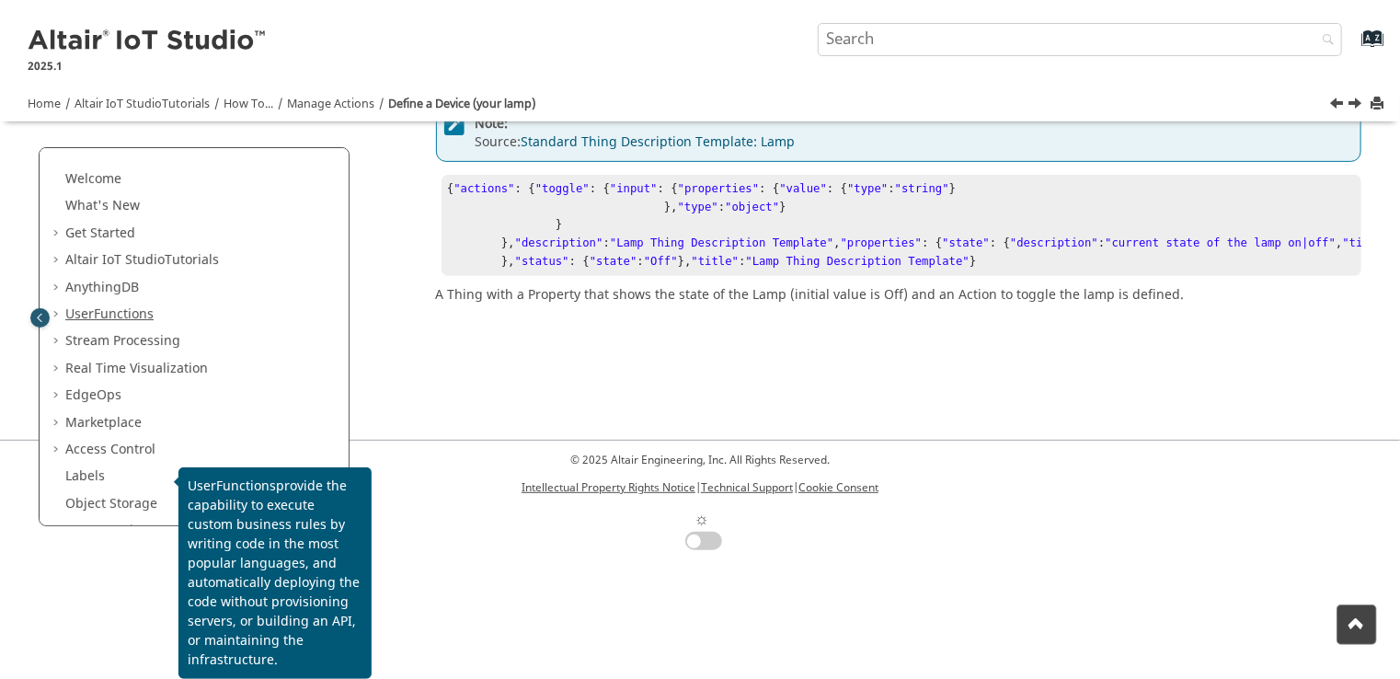
click at [121, 311] on span "Functions" at bounding box center [124, 313] width 60 height 19
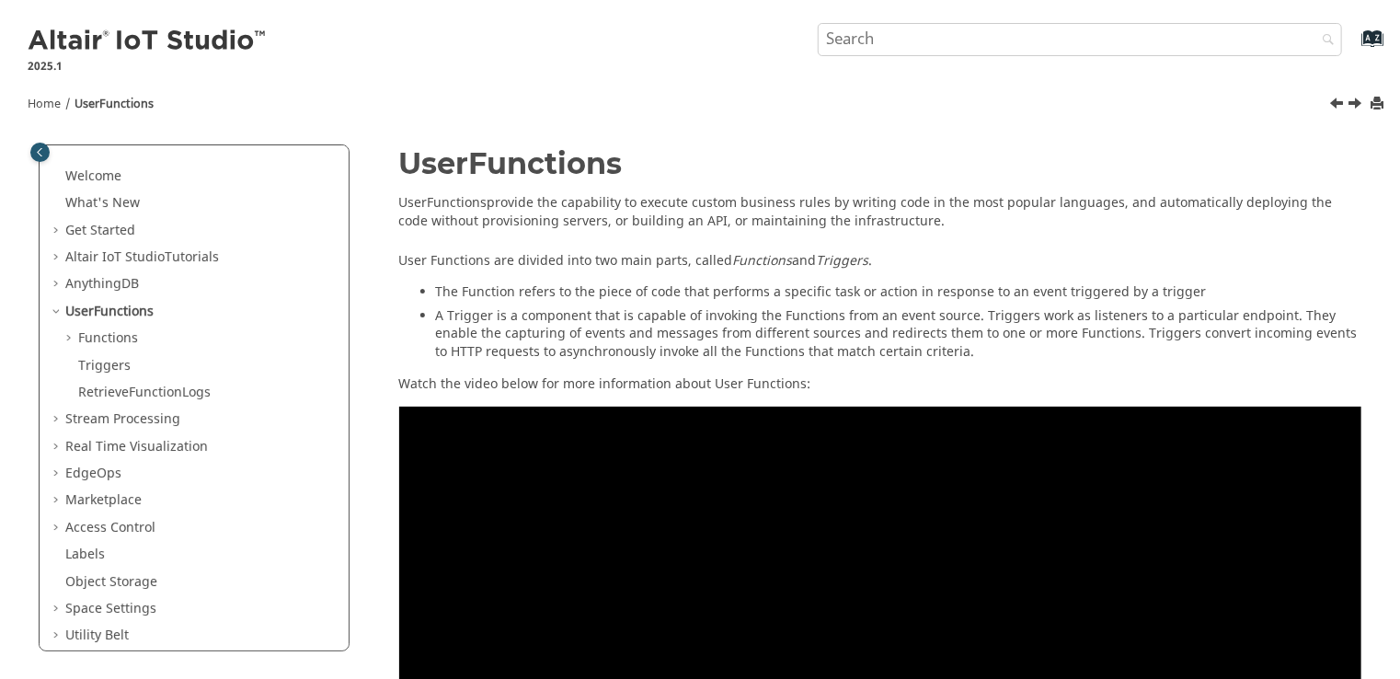
scroll to position [99, 0]
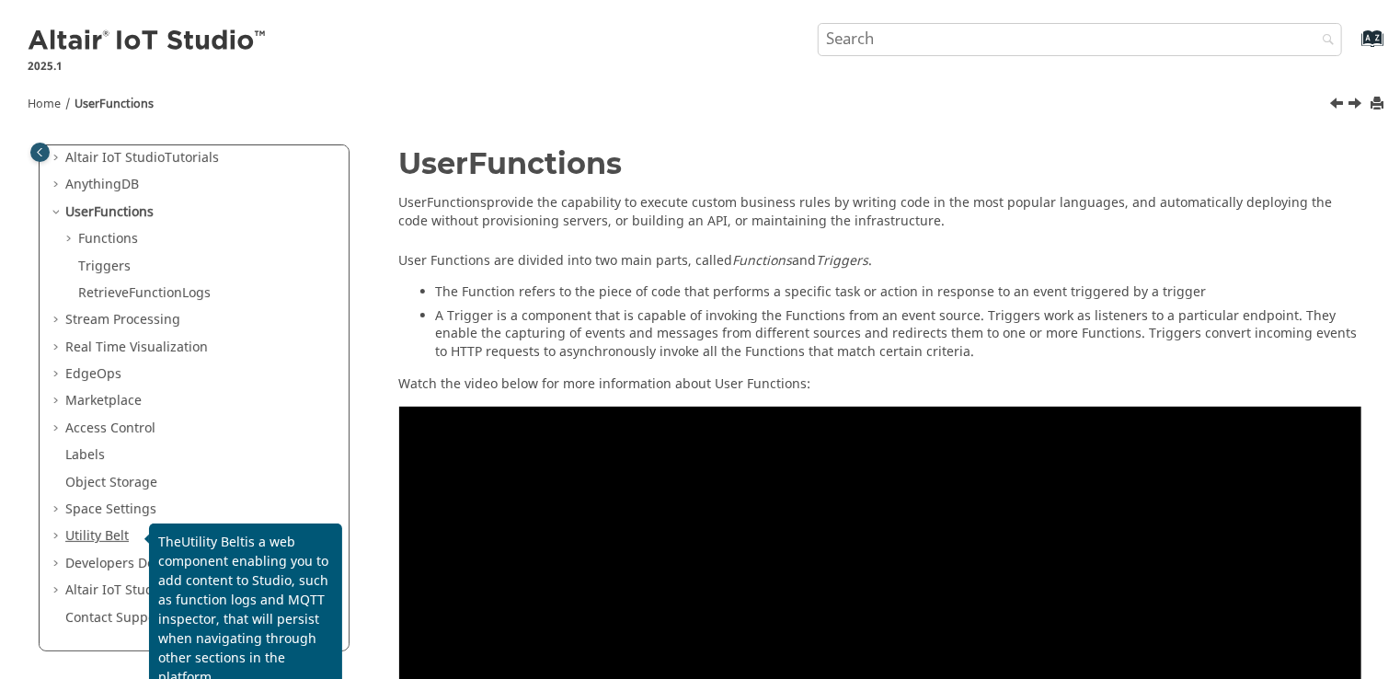
click at [109, 535] on link "Utility Belt" at bounding box center [96, 535] width 63 height 19
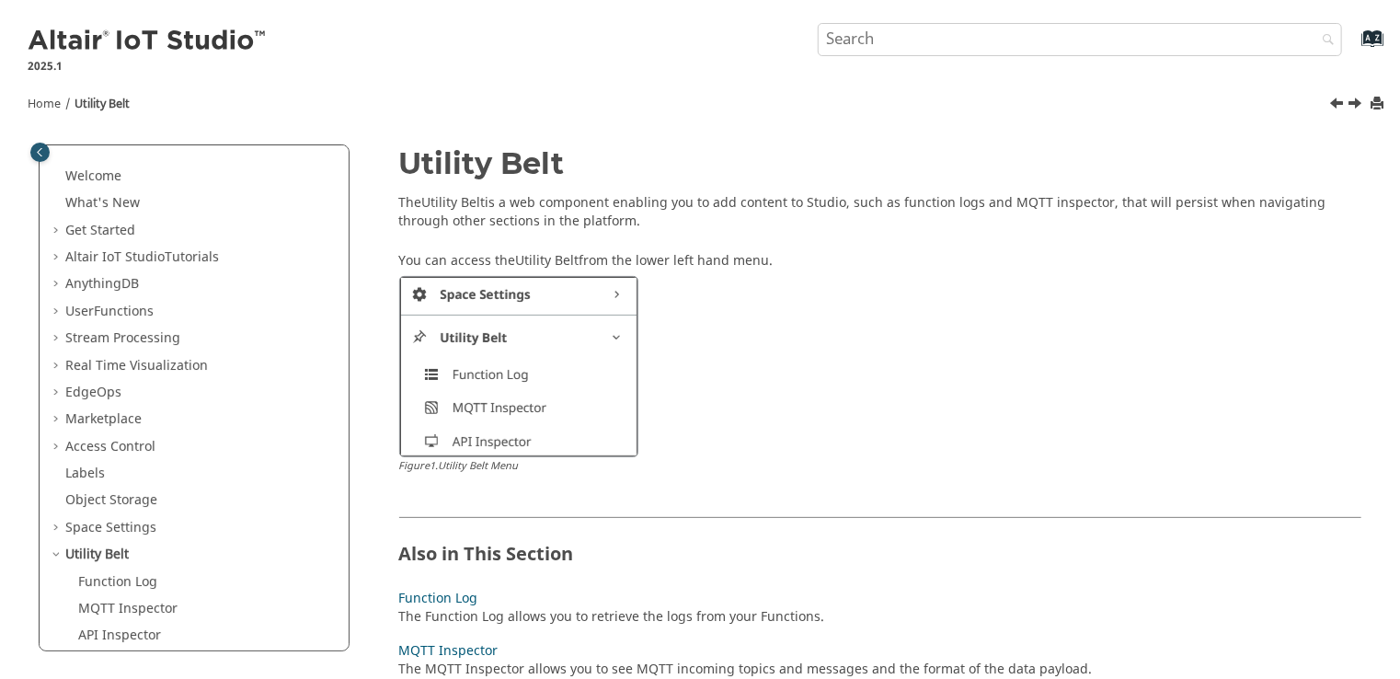
scroll to position [99, 0]
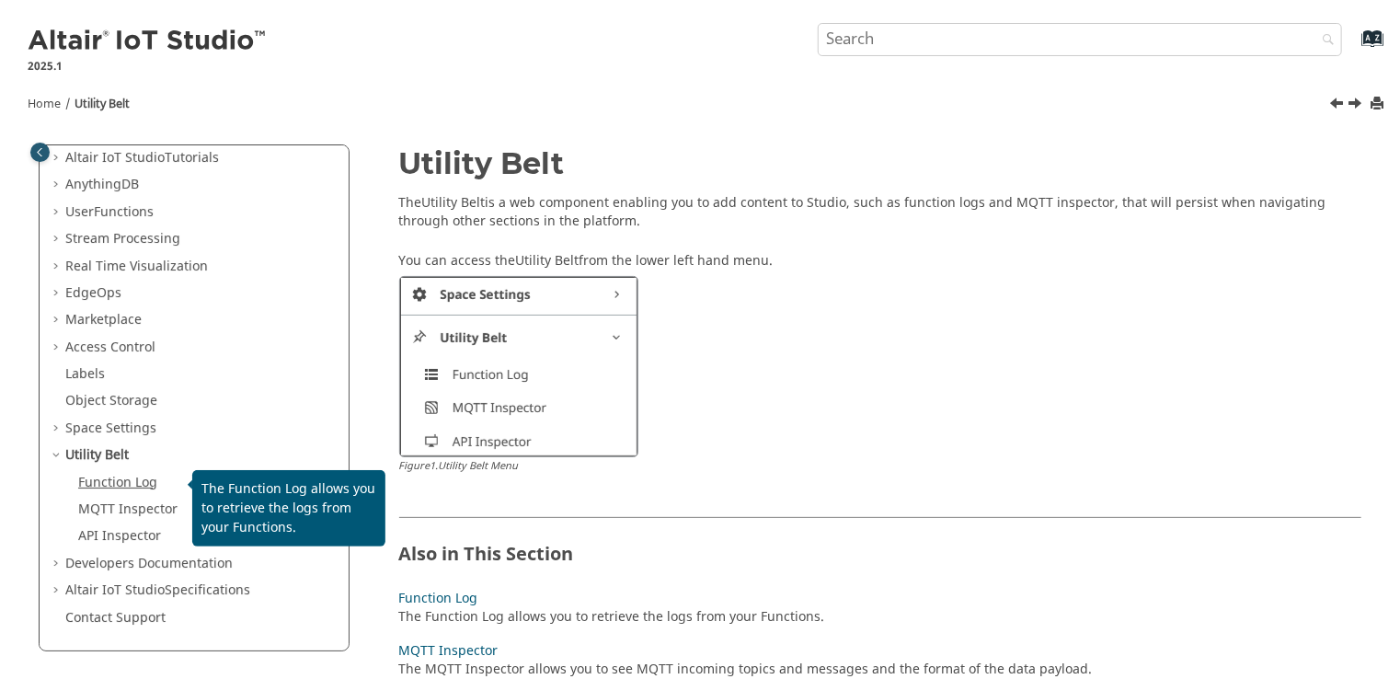
click at [121, 488] on link "Function Log" at bounding box center [117, 482] width 79 height 19
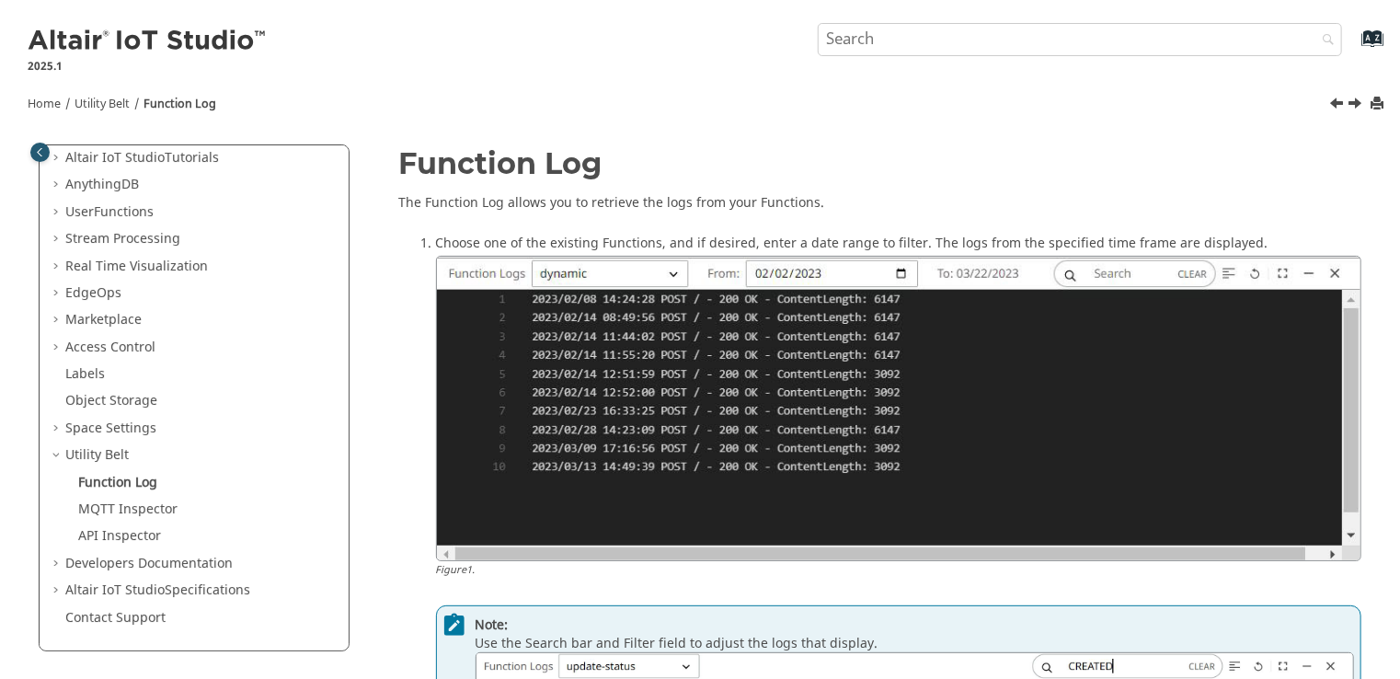
click at [56, 455] on span "Table of Contents" at bounding box center [58, 455] width 15 height 18
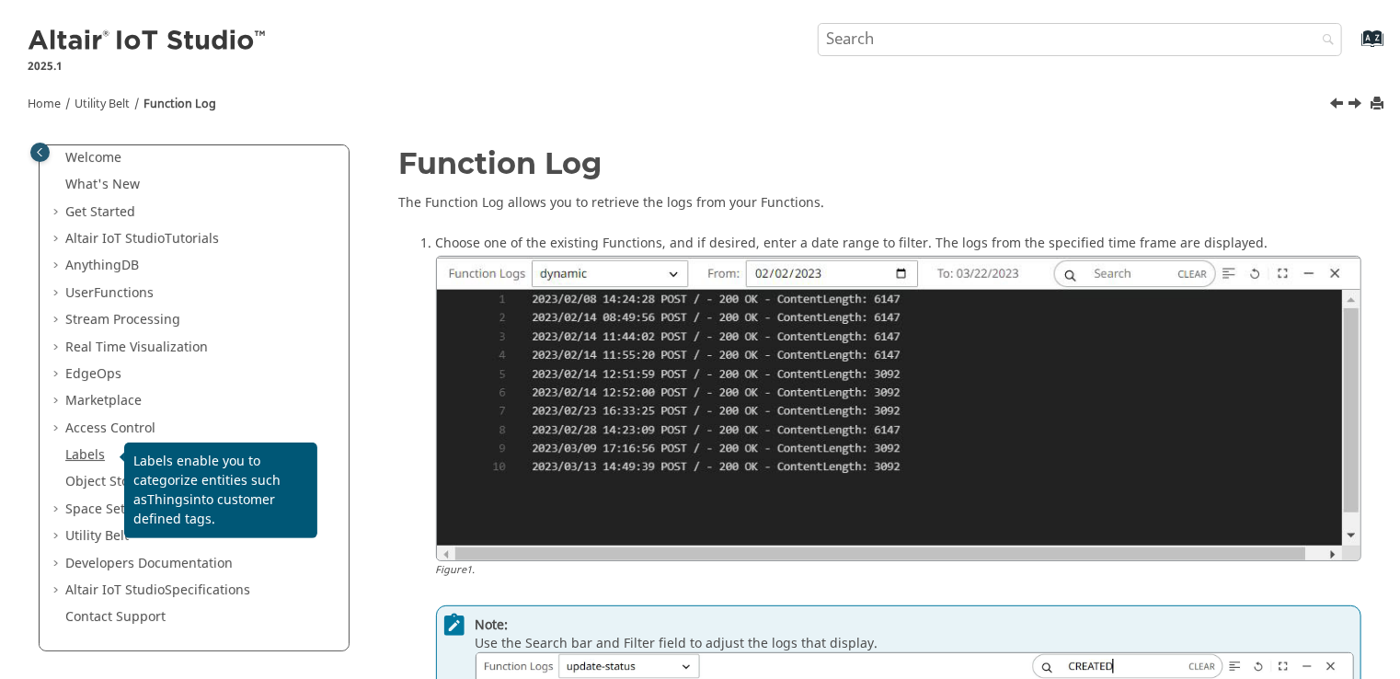
click at [74, 451] on link "Labels" at bounding box center [85, 454] width 40 height 19
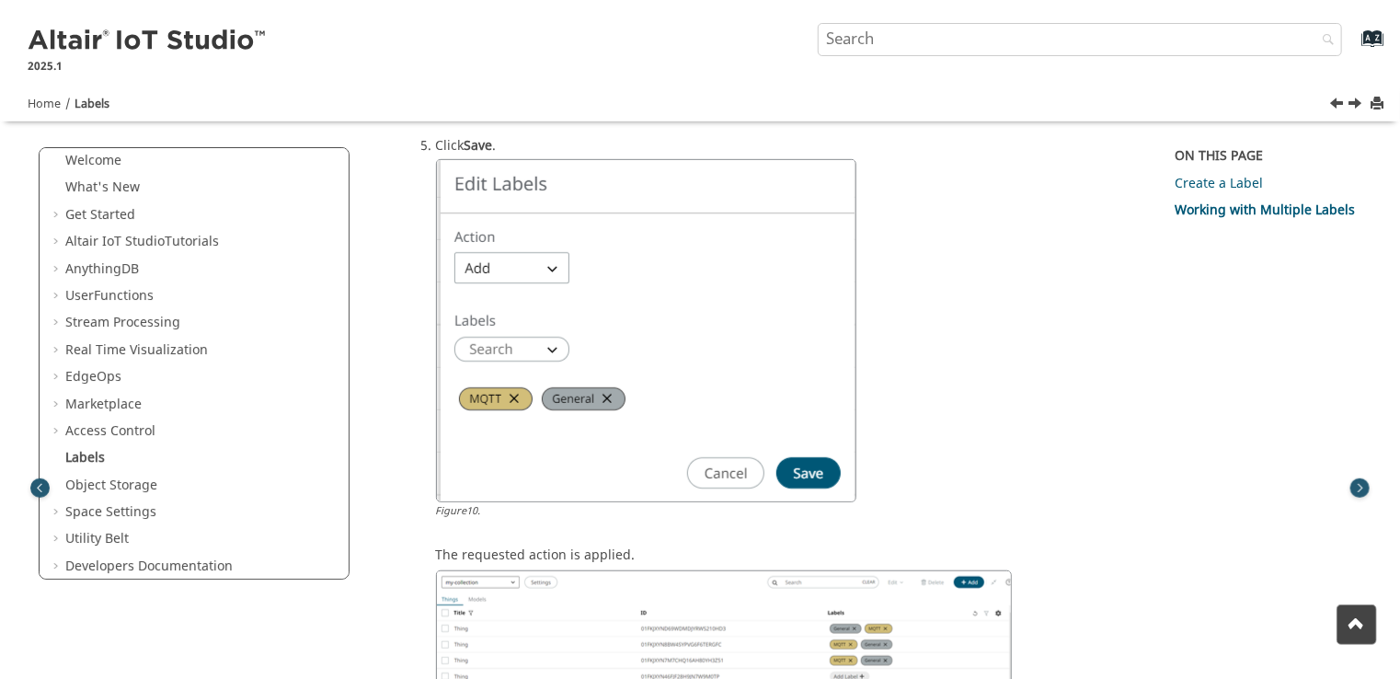
scroll to position [4253, 0]
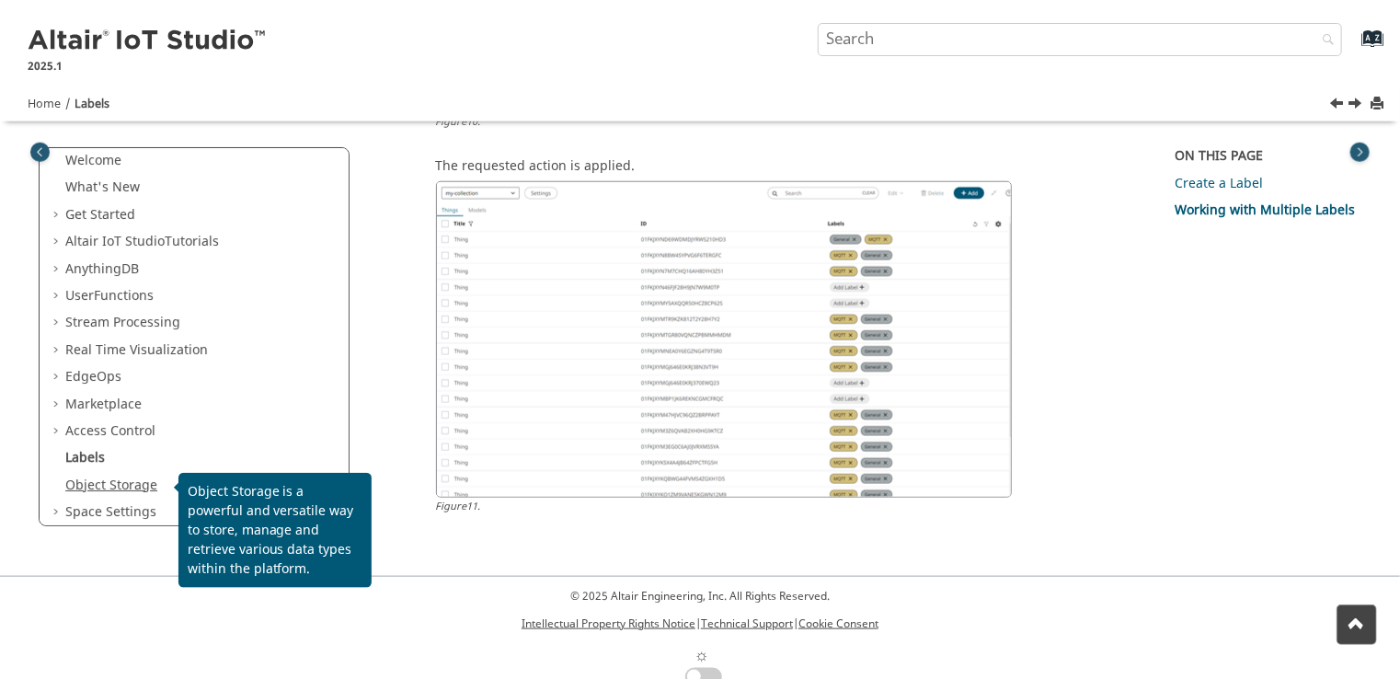
click at [90, 486] on link "Object Storage" at bounding box center [111, 485] width 92 height 19
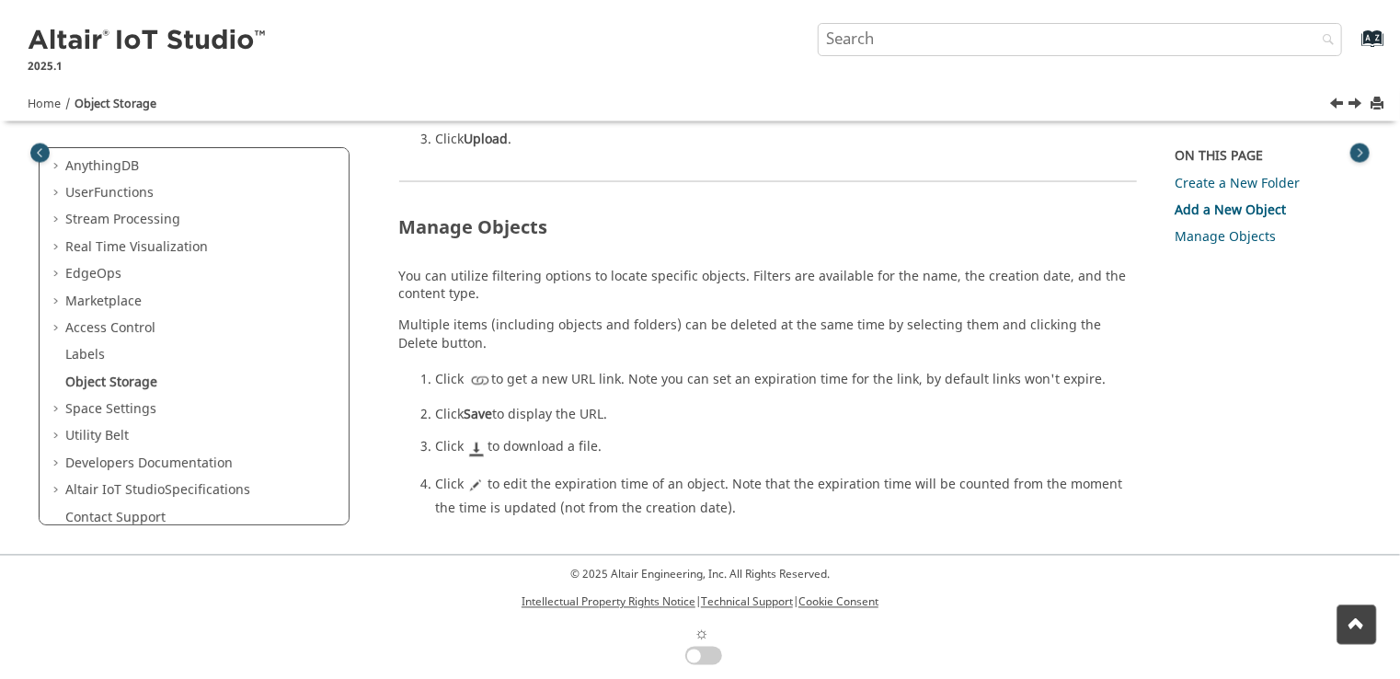
scroll to position [136, 0]
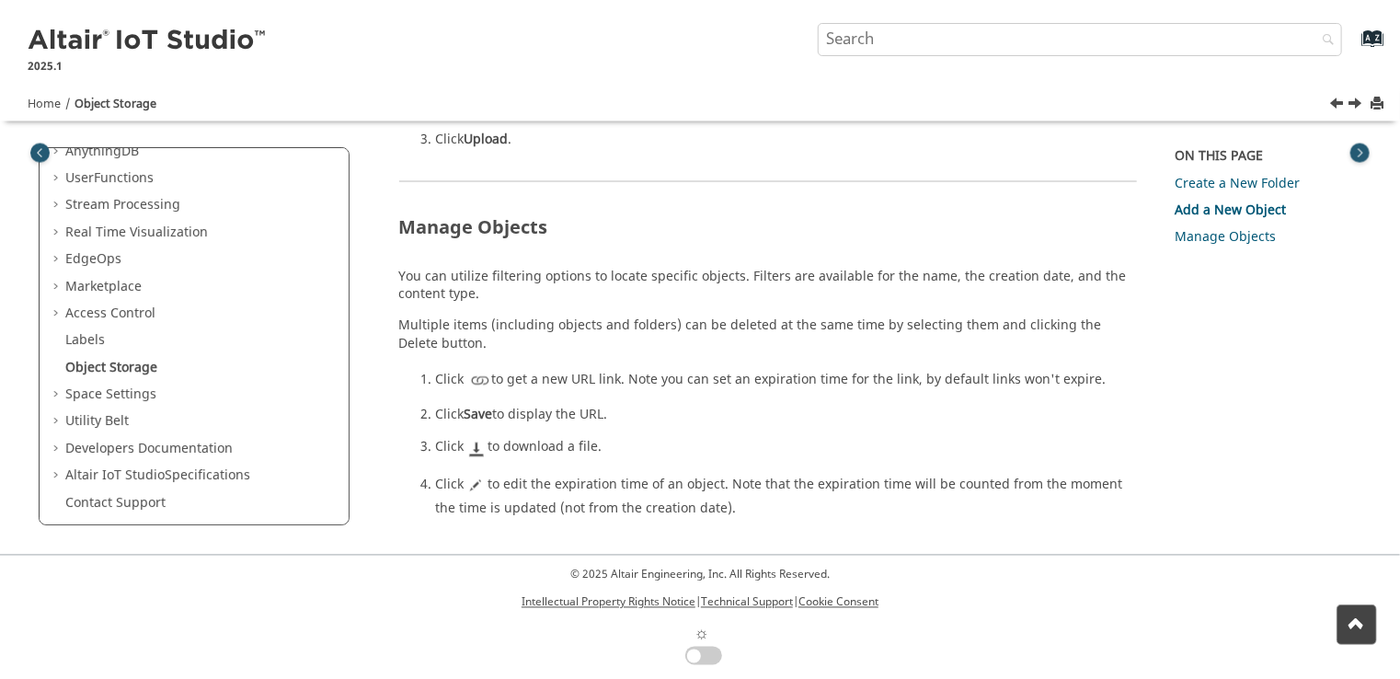
drag, startPoint x: 343, startPoint y: 392, endPoint x: 332, endPoint y: 502, distance: 110.9
click at [332, 501] on div "Welcome What's New View new features for Altair IoT Studio 's latest release. G…" at bounding box center [194, 336] width 309 height 376
click at [329, 501] on div "Welcome What's New View new features for Altair IoT Studio 's latest release. G…" at bounding box center [194, 336] width 309 height 376
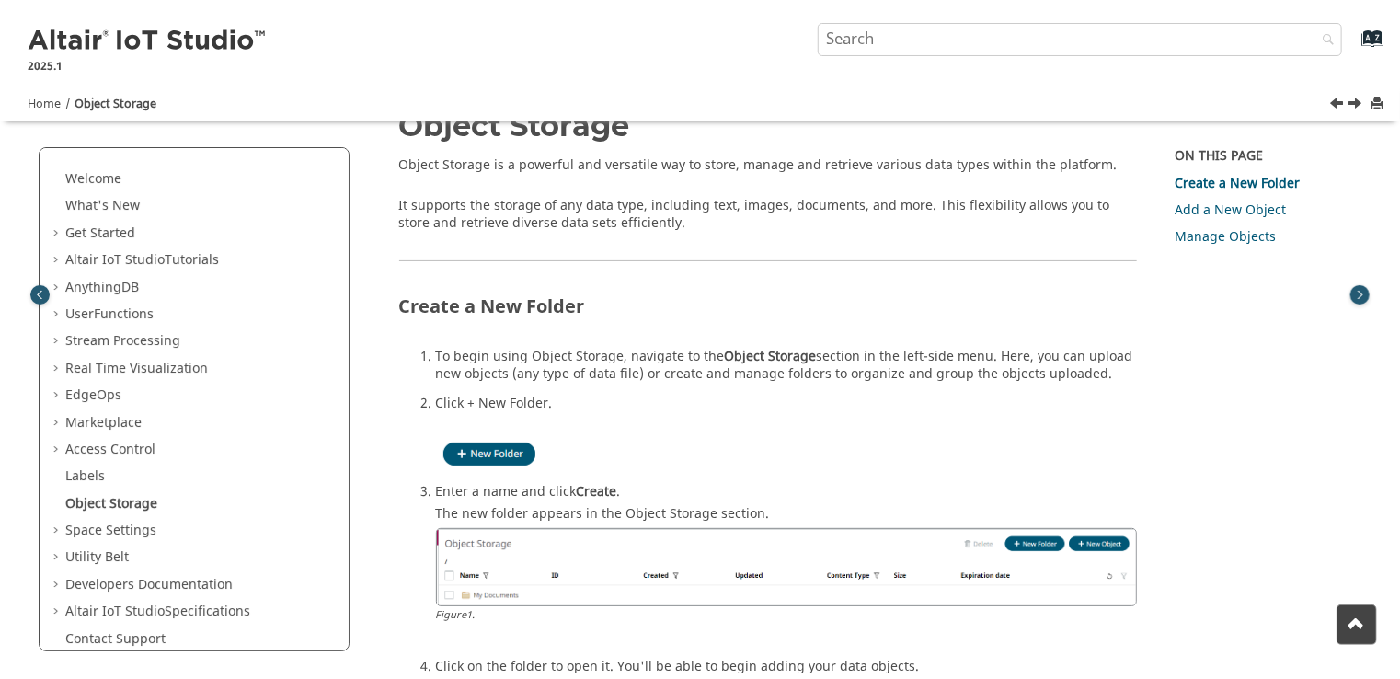
scroll to position [0, 0]
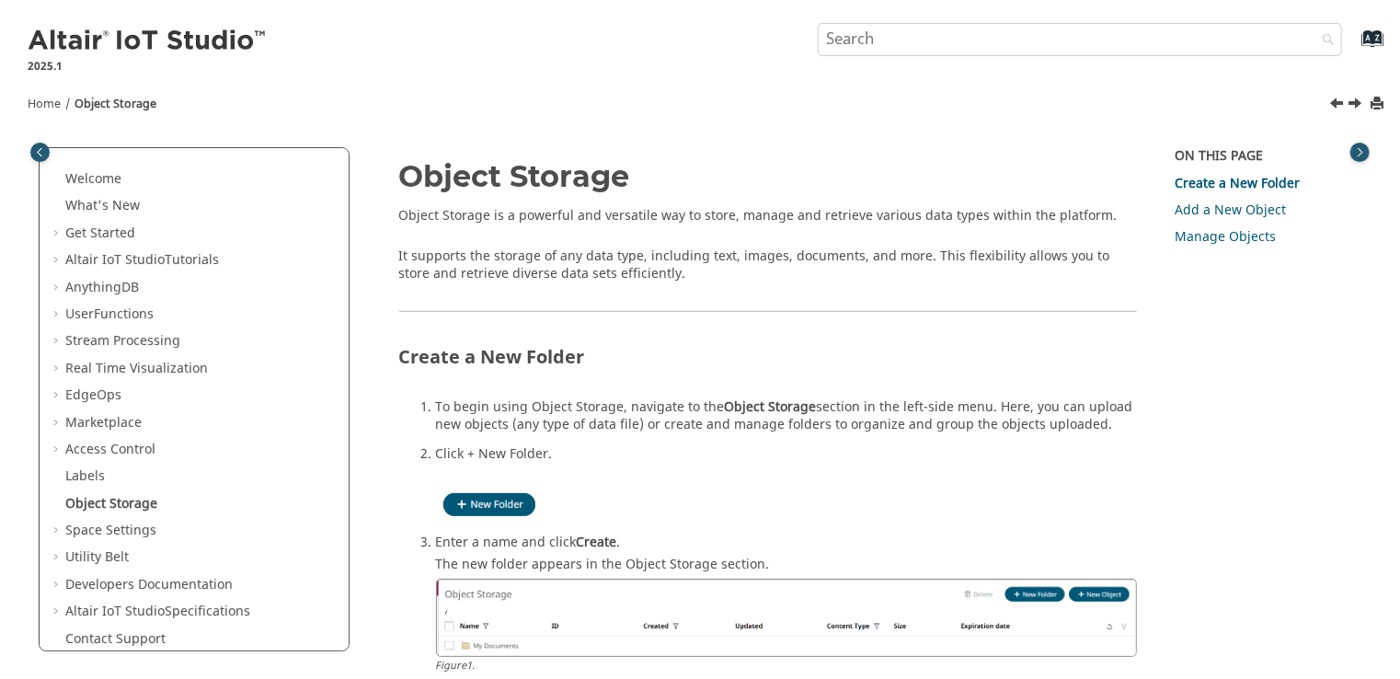
click at [191, 46] on img at bounding box center [148, 41] width 241 height 29
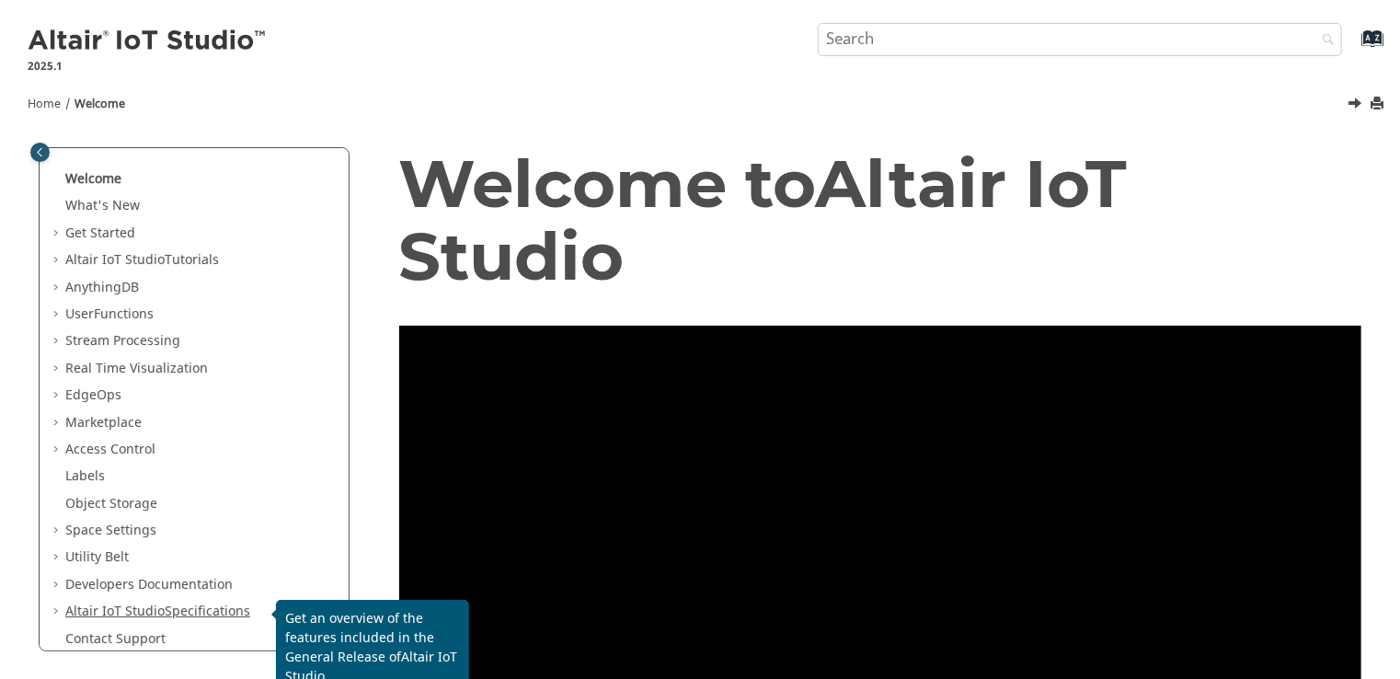
click at [102, 615] on span "Altair IoT Studio" at bounding box center [114, 611] width 99 height 19
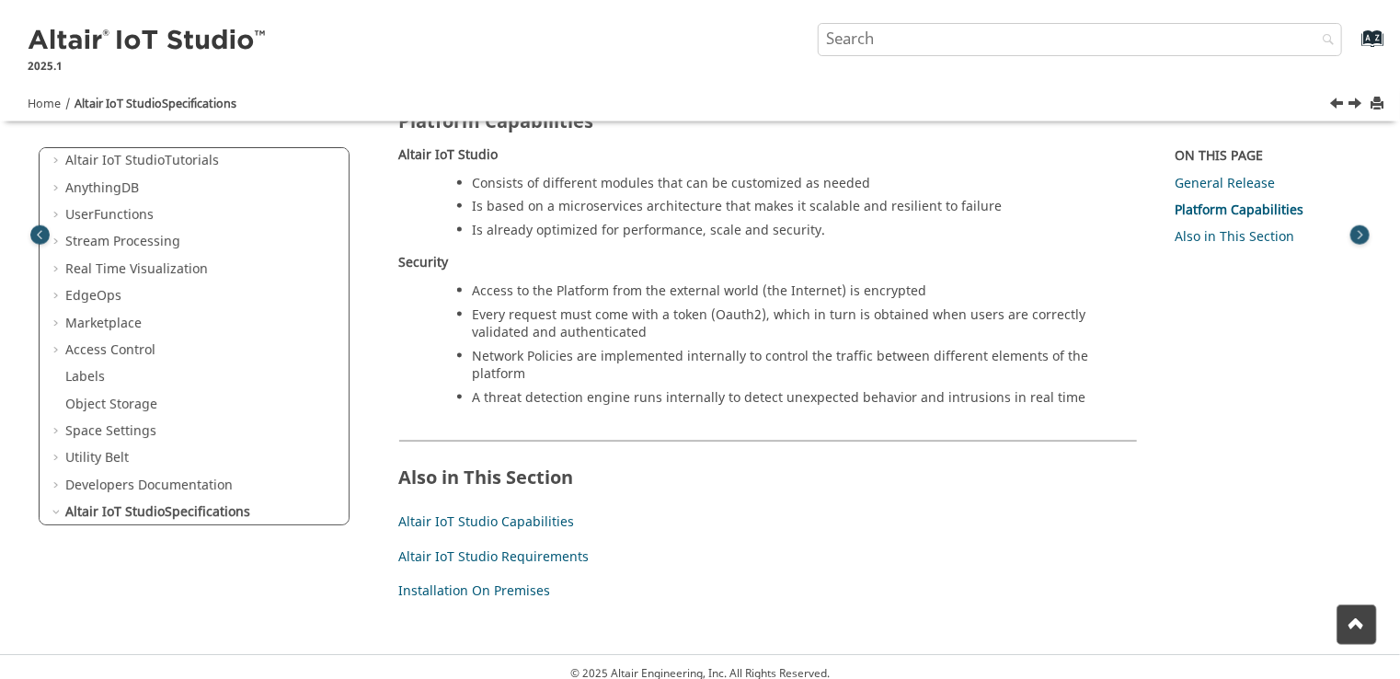
scroll to position [1175, 0]
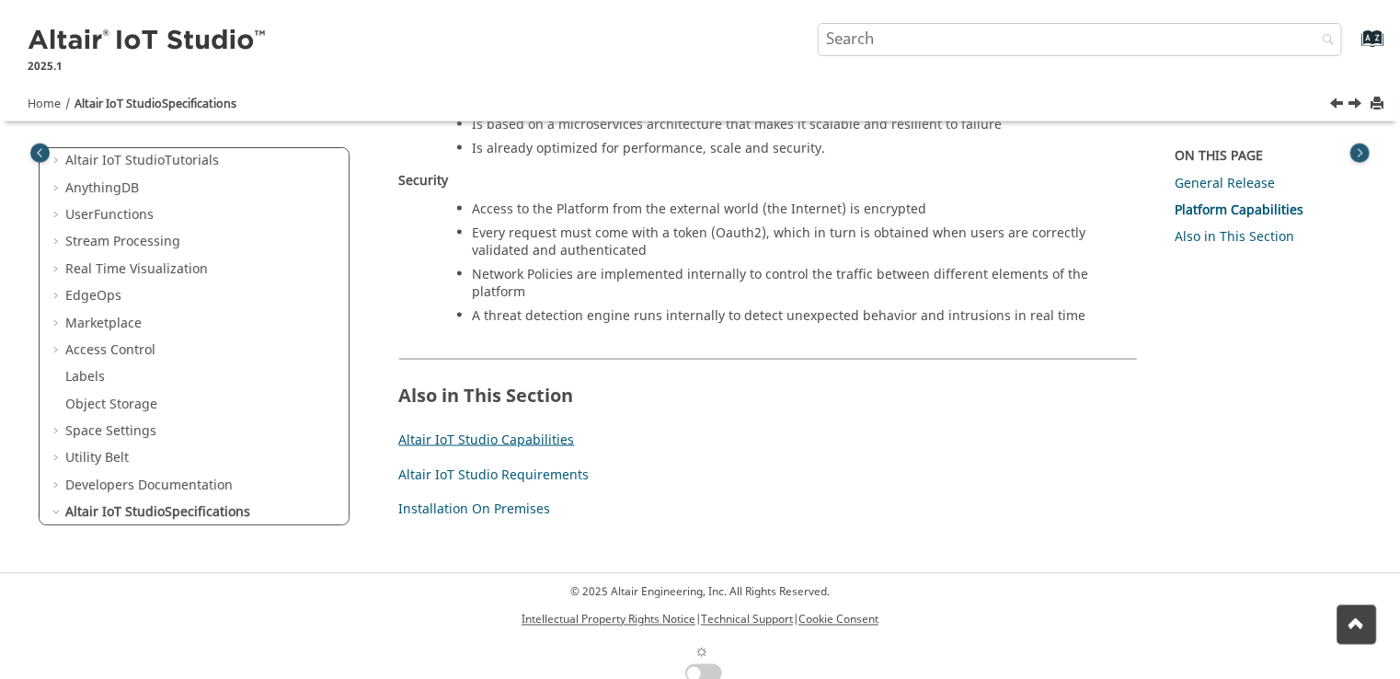
click at [531, 431] on link "Altair IoT Studio Capabilities" at bounding box center [487, 440] width 176 height 19
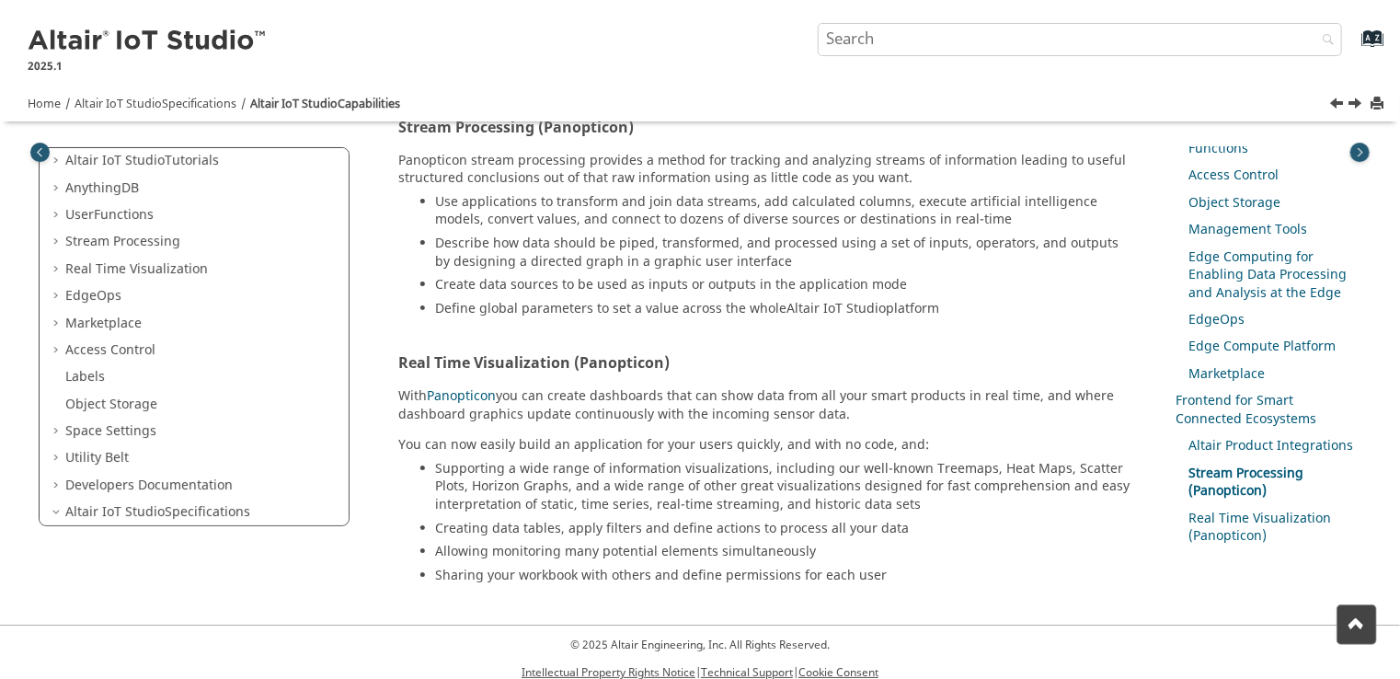
scroll to position [228, 0]
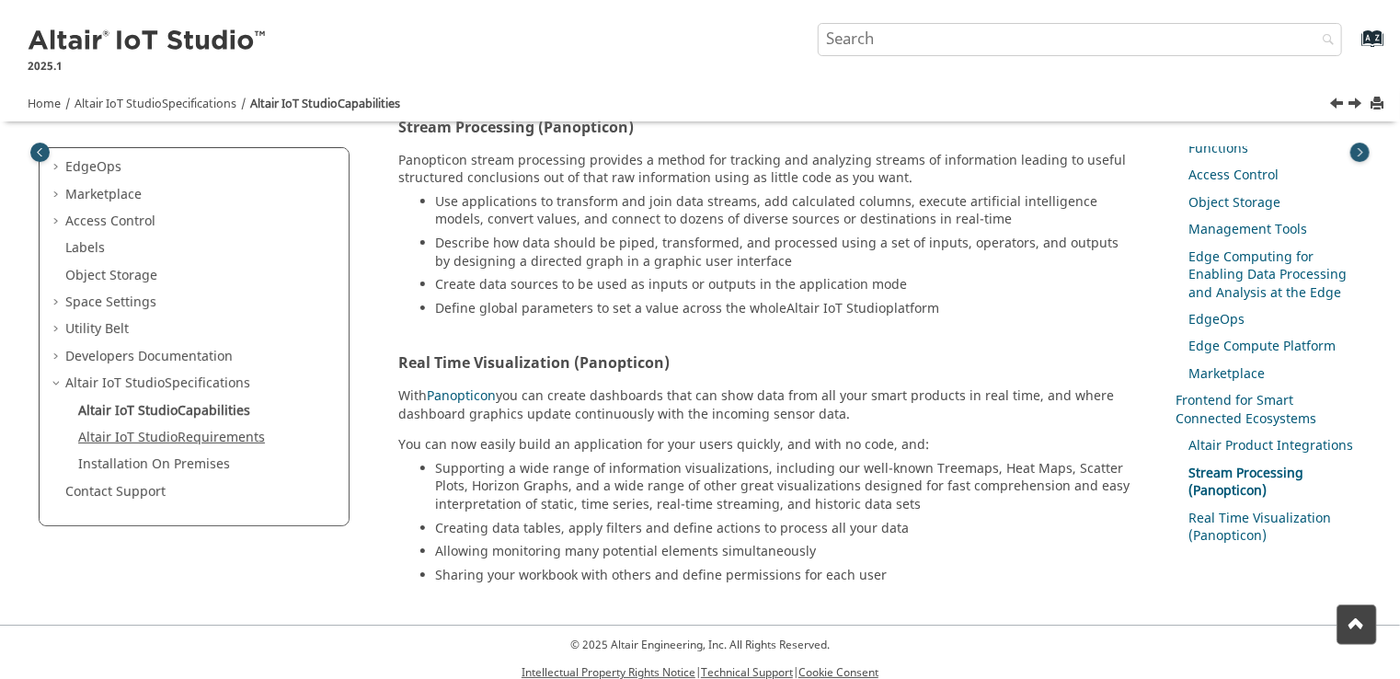
click at [208, 438] on link "Altair IoT Studio Requirements" at bounding box center [171, 437] width 187 height 19
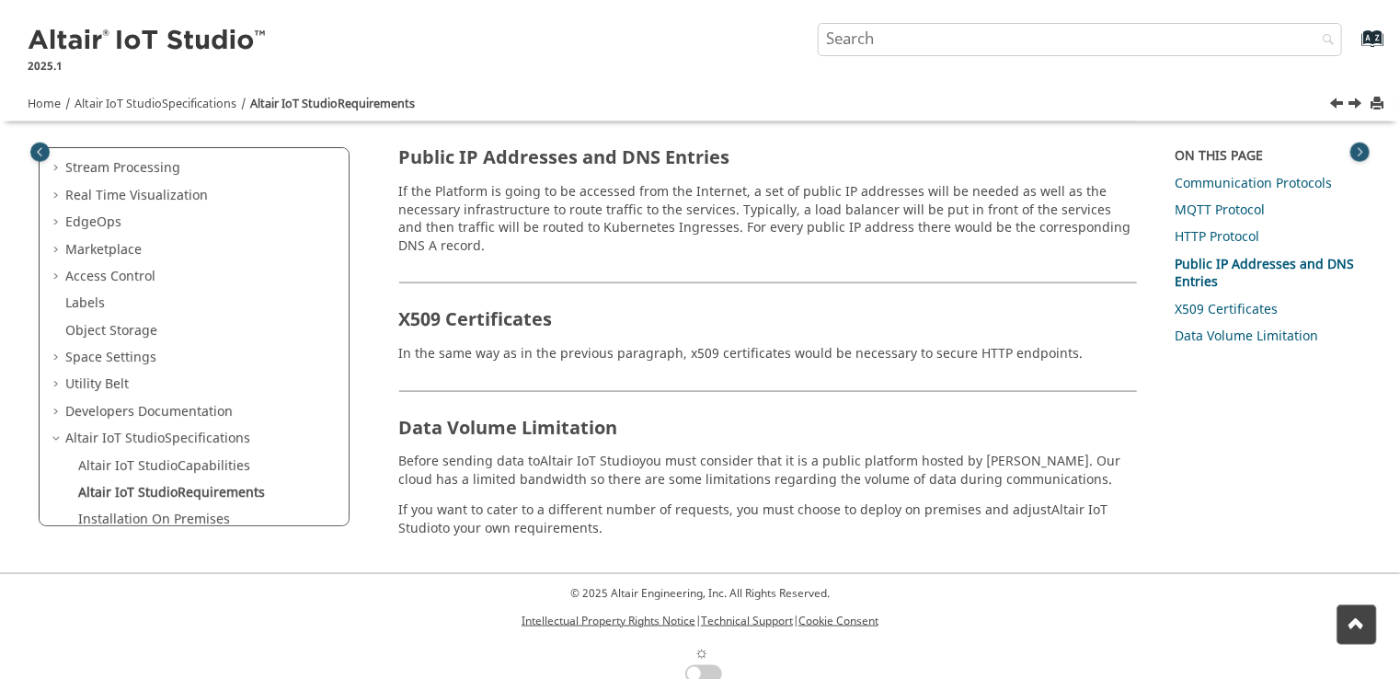
scroll to position [228, 0]
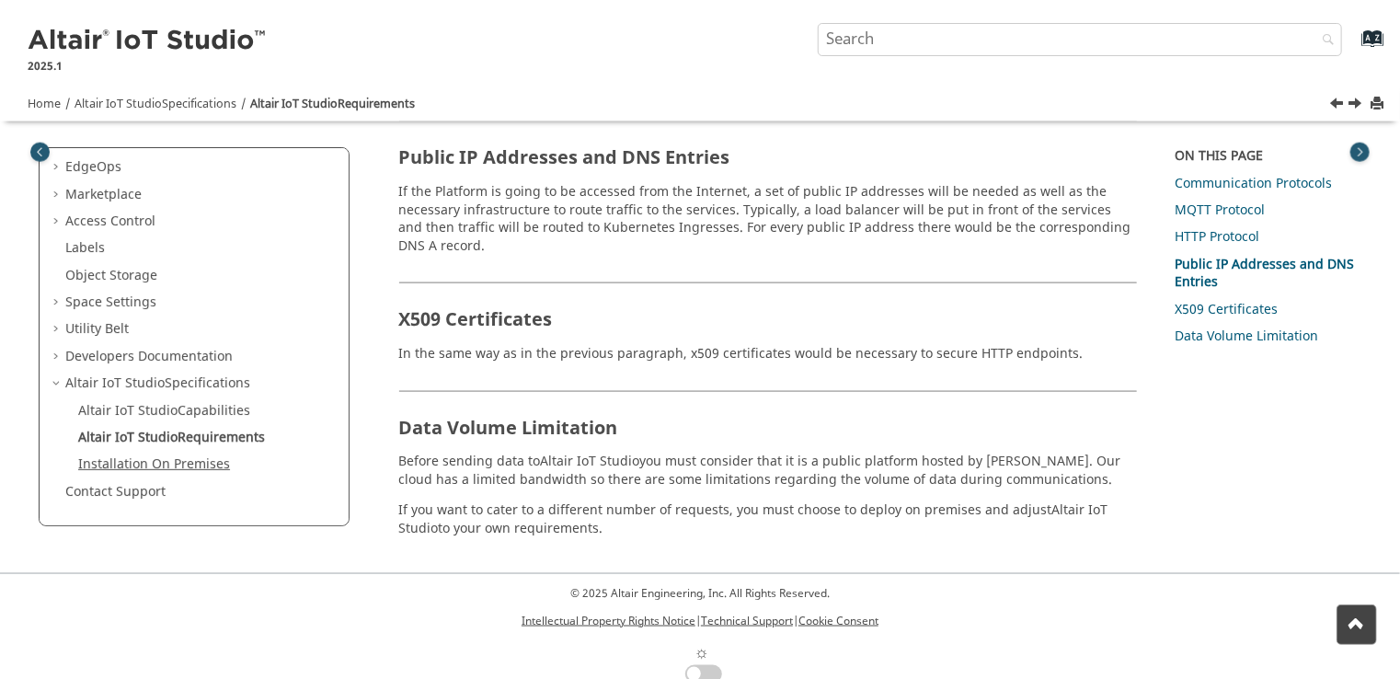
click at [177, 470] on link "Installation On Premises" at bounding box center [154, 463] width 152 height 19
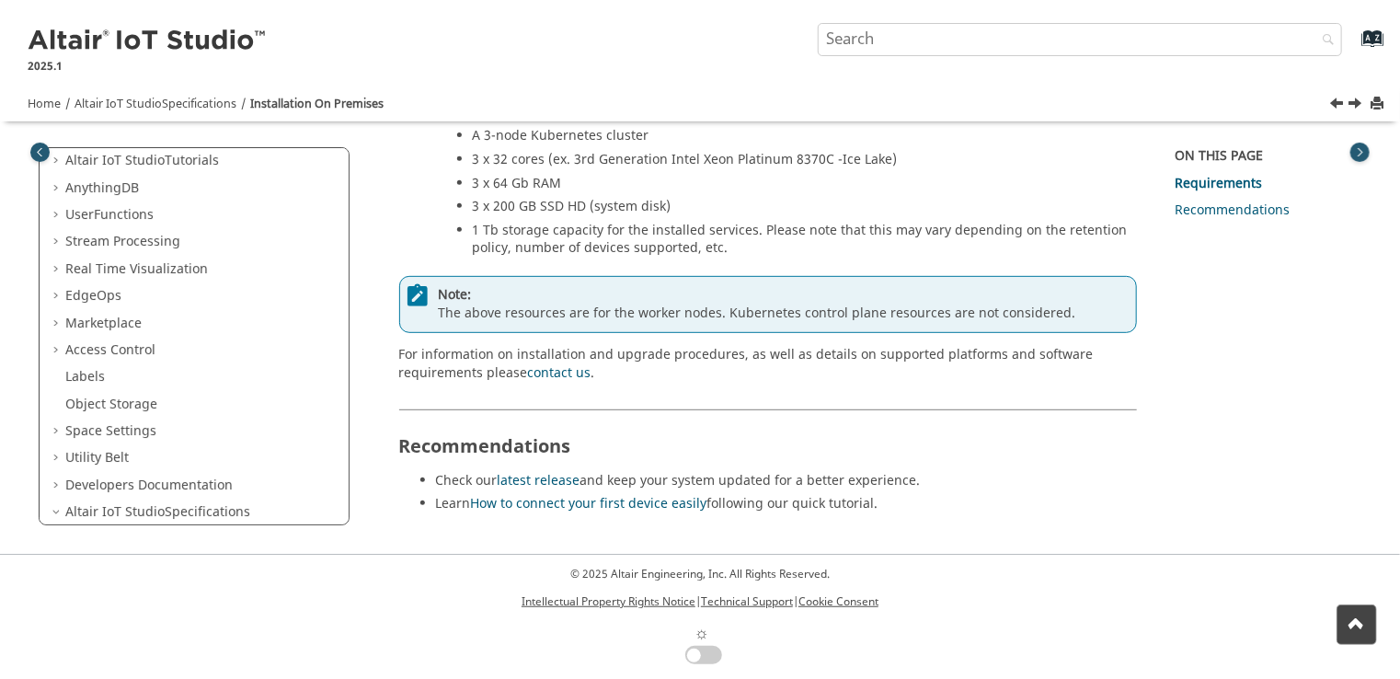
scroll to position [228, 0]
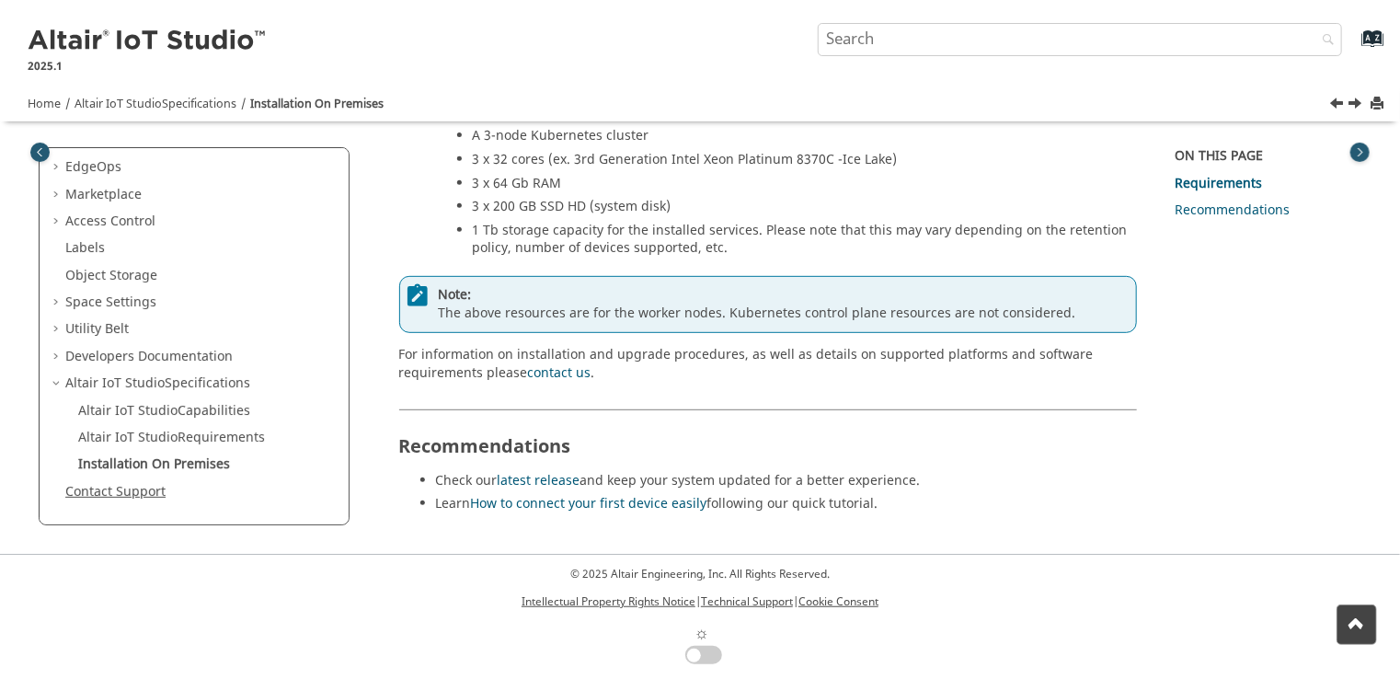
click at [121, 488] on link "Contact Support" at bounding box center [115, 491] width 100 height 19
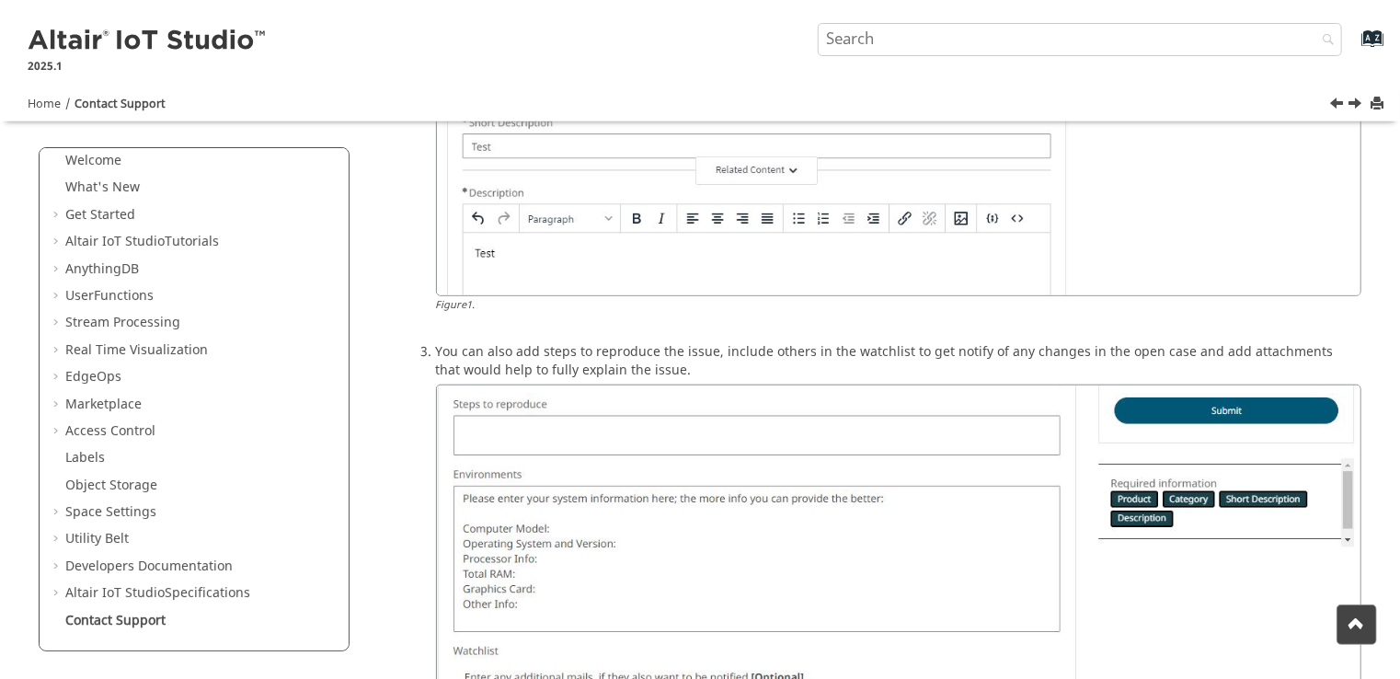
scroll to position [920, 0]
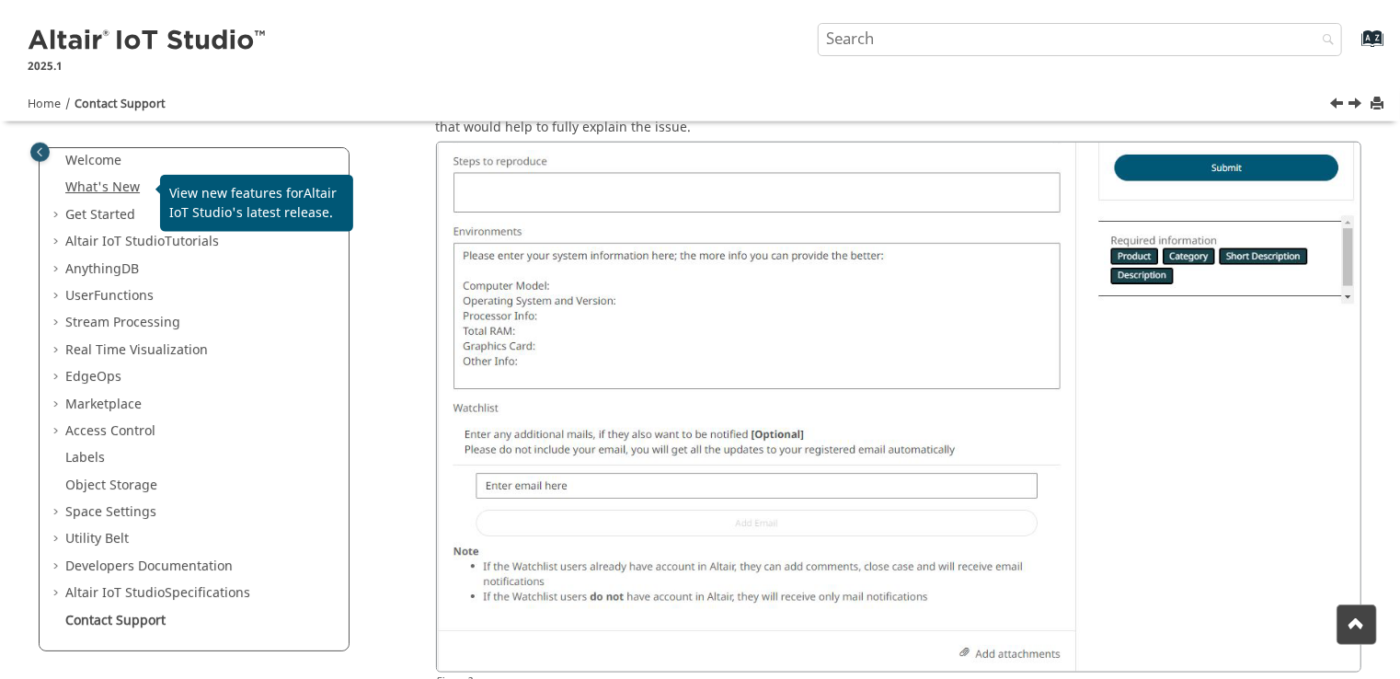
click at [115, 182] on link "What's New" at bounding box center [102, 187] width 75 height 19
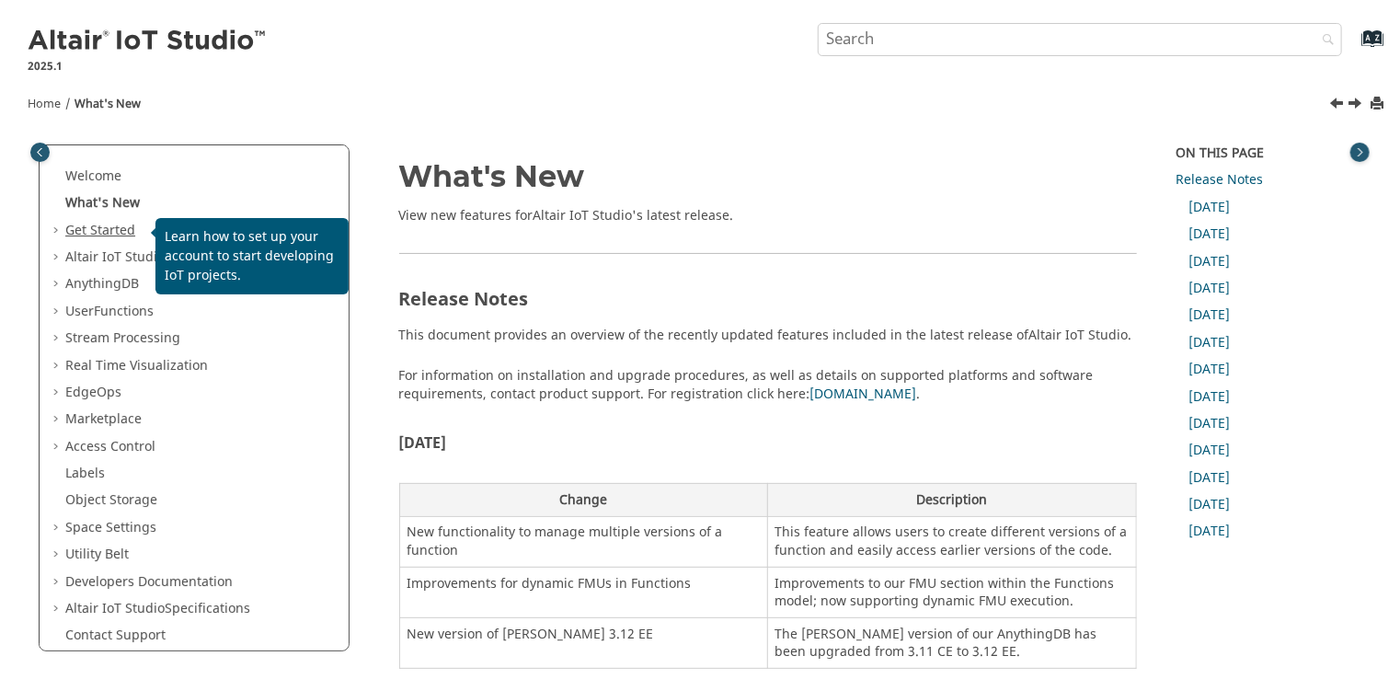
click at [85, 226] on link "Get Started" at bounding box center [100, 230] width 70 height 19
click at [84, 226] on link "Get Started" at bounding box center [100, 230] width 70 height 19
